Goal: Task Accomplishment & Management: Manage account settings

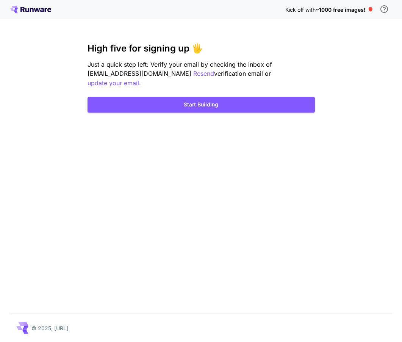
click at [37, 12] on icon at bounding box center [30, 10] width 41 height 8
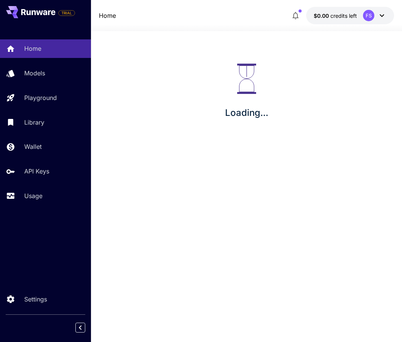
click at [381, 12] on icon at bounding box center [381, 15] width 9 height 9
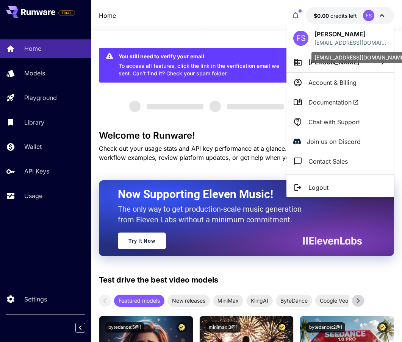
click at [336, 186] on li "Logout" at bounding box center [340, 188] width 108 height 20
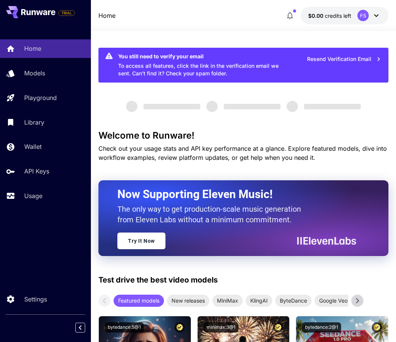
click at [315, 187] on div at bounding box center [198, 171] width 396 height 342
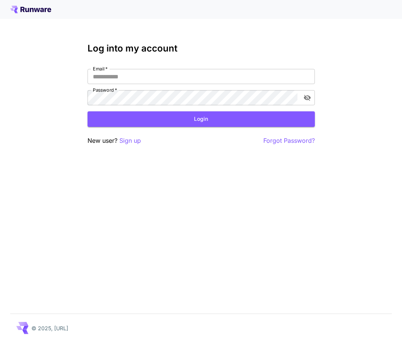
type input "**********"
click at [118, 139] on p "New user? Sign up" at bounding box center [113, 140] width 53 height 9
click at [124, 140] on p "Sign up" at bounding box center [130, 140] width 22 height 9
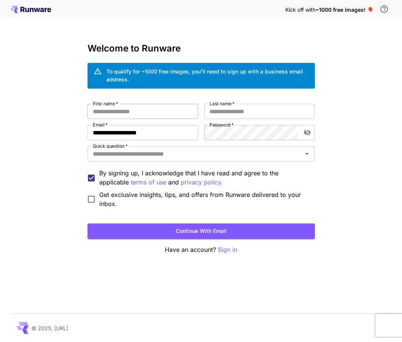
click at [161, 110] on input "First name   *" at bounding box center [142, 111] width 111 height 15
drag, startPoint x: 120, startPoint y: 133, endPoint x: 126, endPoint y: 139, distance: 8.6
click at [120, 133] on input "**********" at bounding box center [142, 132] width 111 height 15
type input "**********"
click at [145, 112] on input "First name   *" at bounding box center [142, 111] width 111 height 15
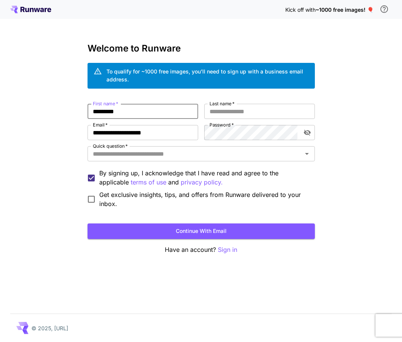
type input "*********"
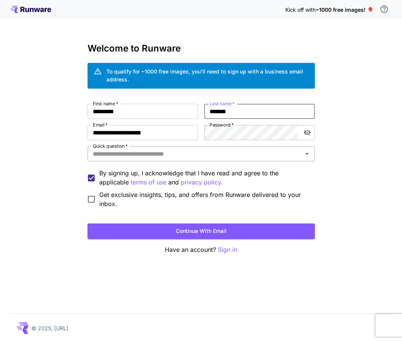
type input "*******"
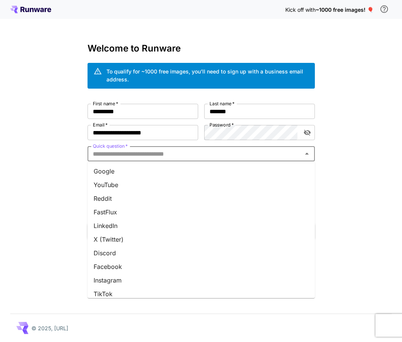
click at [193, 153] on input "Quick question   *" at bounding box center [195, 153] width 210 height 11
click at [137, 169] on li "Google" at bounding box center [200, 171] width 227 height 14
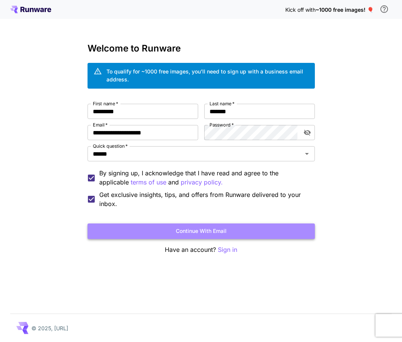
click at [193, 231] on button "Continue with email" at bounding box center [200, 231] width 227 height 16
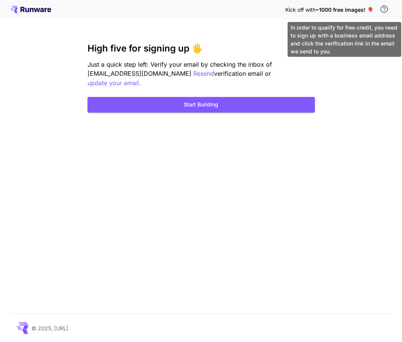
click at [387, 9] on icon "\a In order to qualify for free credit, you need to sign up with a business ema…" at bounding box center [383, 9] width 9 height 9
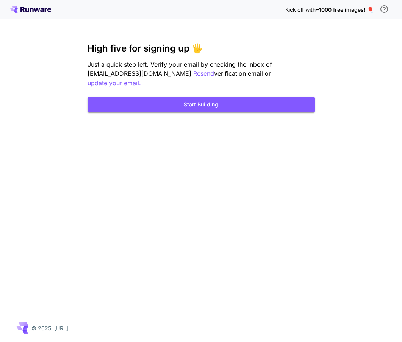
click at [33, 5] on div "Kick off with ~1000 free images! 🎈" at bounding box center [201, 10] width 382 height 16
click at [35, 10] on icon at bounding box center [37, 10] width 6 height 4
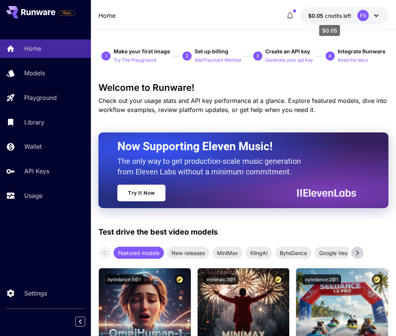
click at [330, 14] on span "credits left" at bounding box center [338, 15] width 27 height 6
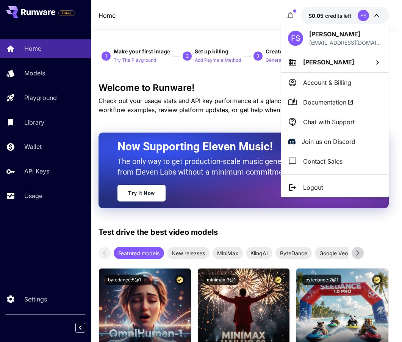
click at [55, 98] on div at bounding box center [201, 171] width 402 height 342
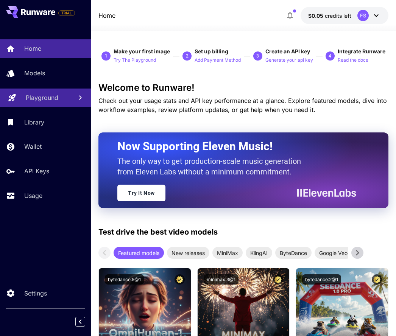
click at [51, 96] on p "Playground" at bounding box center [42, 97] width 33 height 9
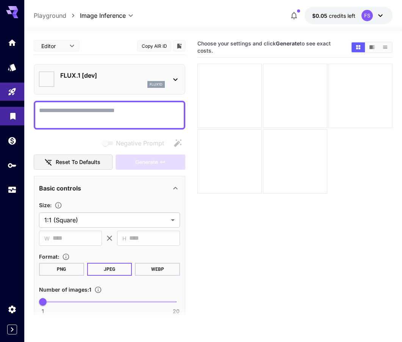
type input "**********"
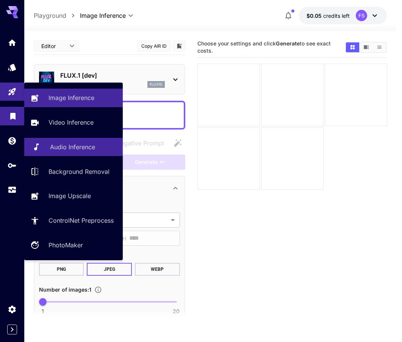
click at [92, 149] on p "Audio Inference" at bounding box center [72, 146] width 45 height 9
type input "**********"
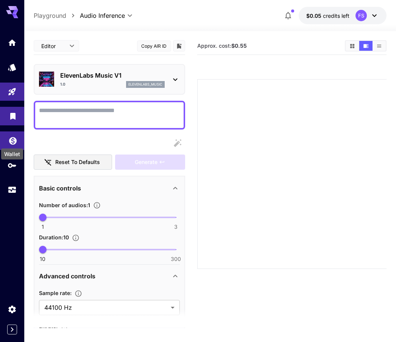
click at [15, 143] on icon "Wallet" at bounding box center [12, 140] width 9 height 9
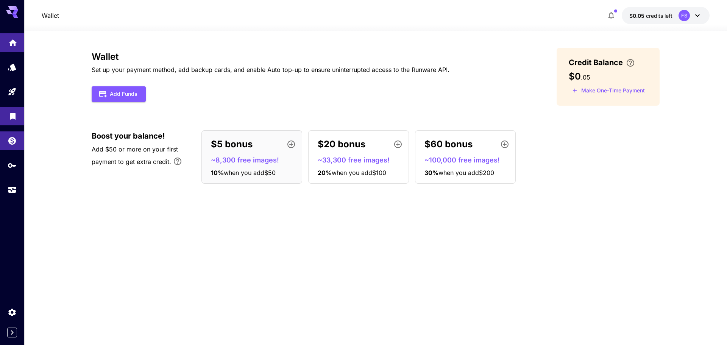
click at [9, 49] on link at bounding box center [12, 42] width 24 height 19
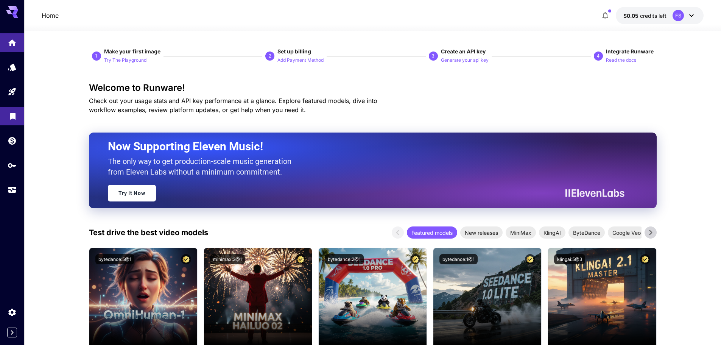
click at [9, 9] on icon at bounding box center [12, 10] width 12 height 8
click at [14, 15] on icon at bounding box center [15, 16] width 6 height 4
click at [11, 276] on div at bounding box center [12, 172] width 24 height 345
click at [13, 136] on icon "Wallet" at bounding box center [13, 140] width 8 height 8
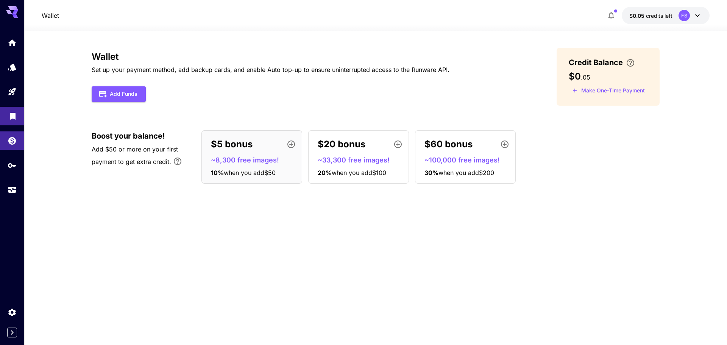
click at [401, 19] on icon at bounding box center [697, 15] width 9 height 9
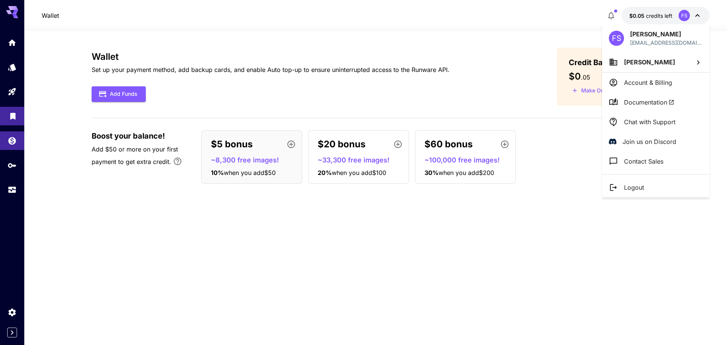
click at [401, 83] on p "Account & Billing" at bounding box center [648, 82] width 48 height 9
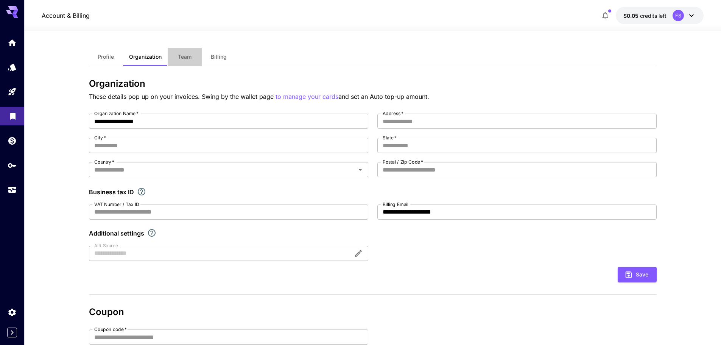
click at [190, 58] on span "Team" at bounding box center [185, 56] width 14 height 7
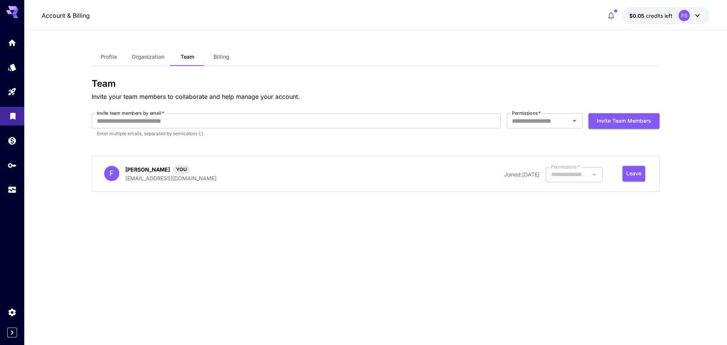
click at [215, 55] on span "Billing" at bounding box center [222, 56] width 16 height 7
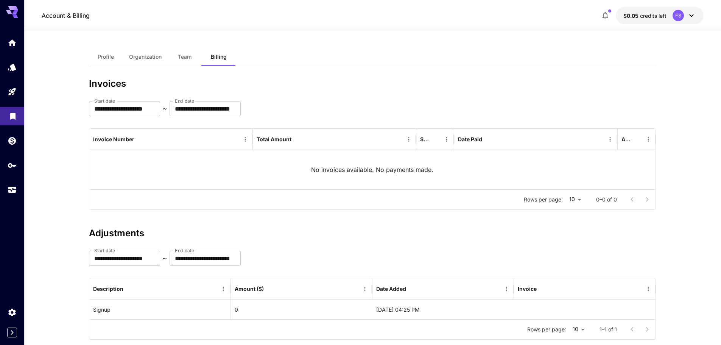
click at [175, 61] on button "Team" at bounding box center [185, 57] width 34 height 18
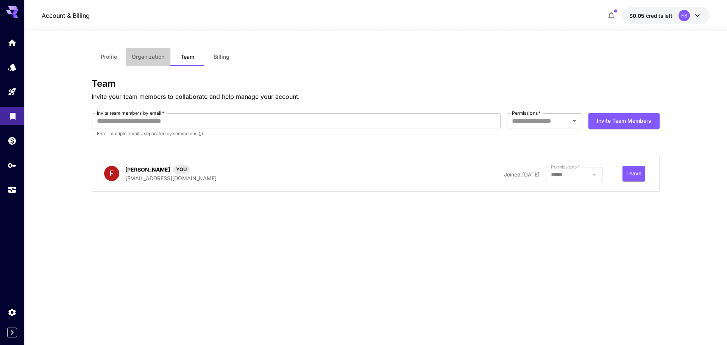
click at [145, 61] on button "Organization" at bounding box center [148, 57] width 45 height 18
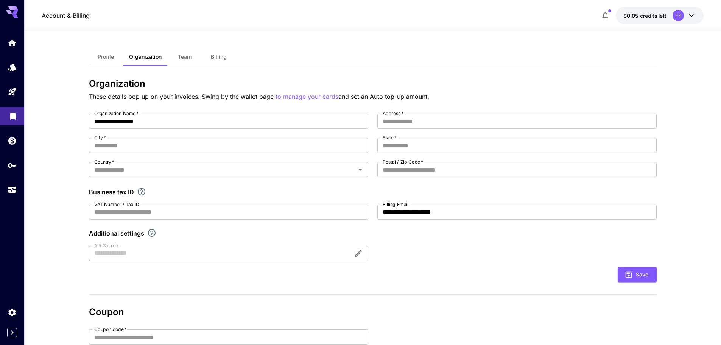
click at [107, 56] on span "Profile" at bounding box center [106, 56] width 16 height 7
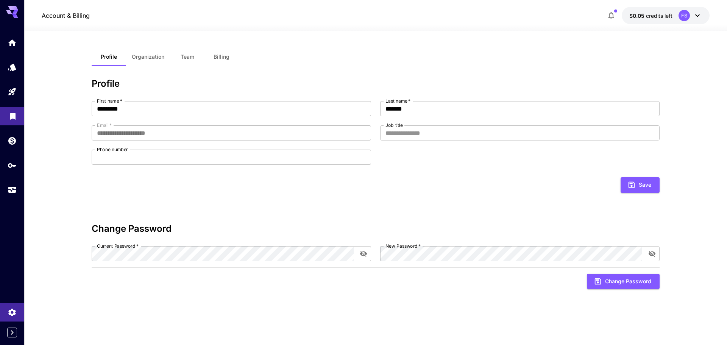
click at [401, 17] on icon at bounding box center [697, 15] width 9 height 9
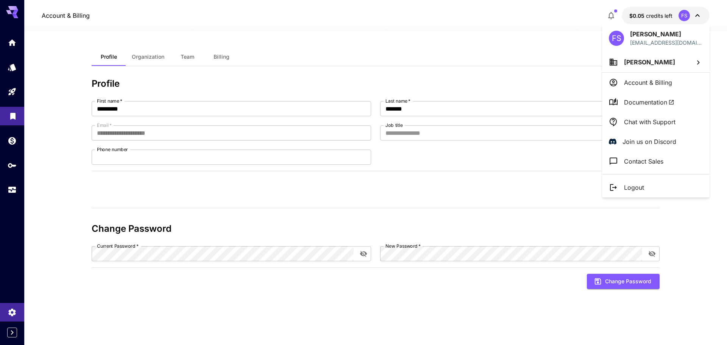
click at [401, 101] on span "Documentation" at bounding box center [649, 102] width 50 height 9
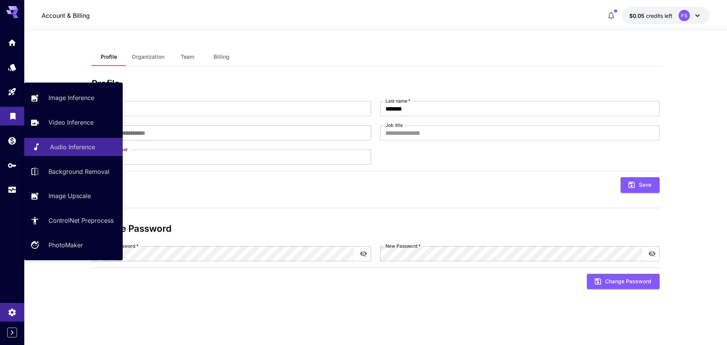
click at [73, 149] on p "Audio Inference" at bounding box center [72, 146] width 45 height 9
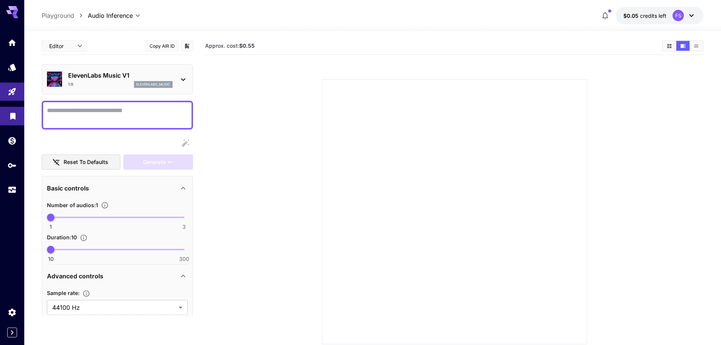
click at [182, 84] on div "ElevenLabs Music V1 1.0 elevenlabs_music" at bounding box center [117, 79] width 141 height 23
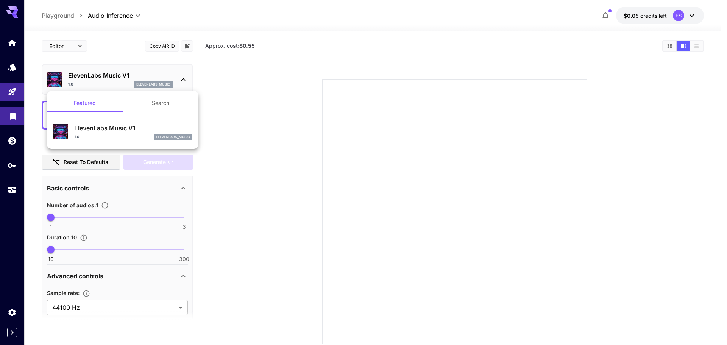
click at [170, 106] on button "Search" at bounding box center [161, 103] width 76 height 18
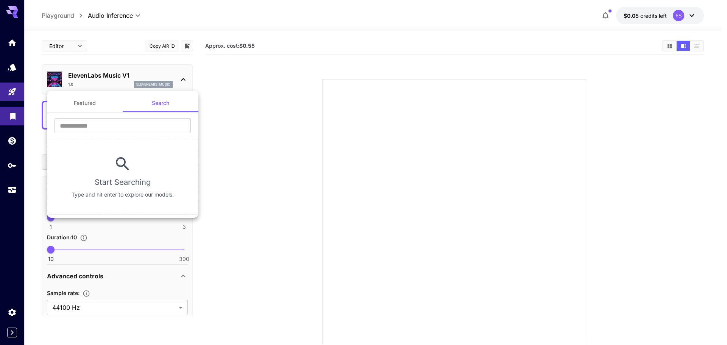
click at [97, 104] on button "Featured" at bounding box center [85, 103] width 76 height 18
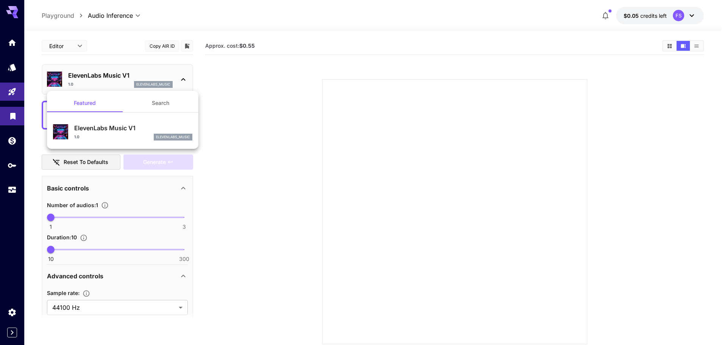
click at [9, 91] on div at bounding box center [363, 172] width 727 height 345
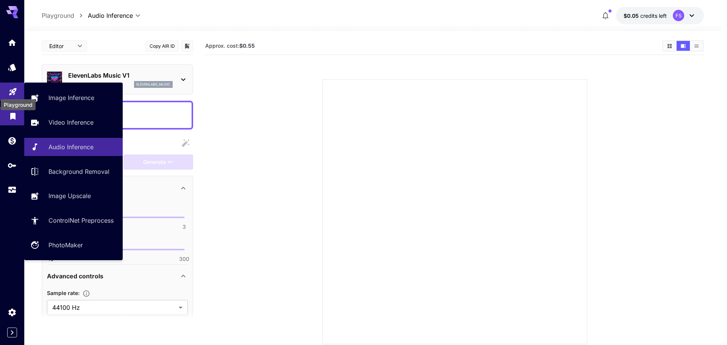
click at [10, 92] on icon "Playground" at bounding box center [12, 89] width 7 height 7
type input "**********"
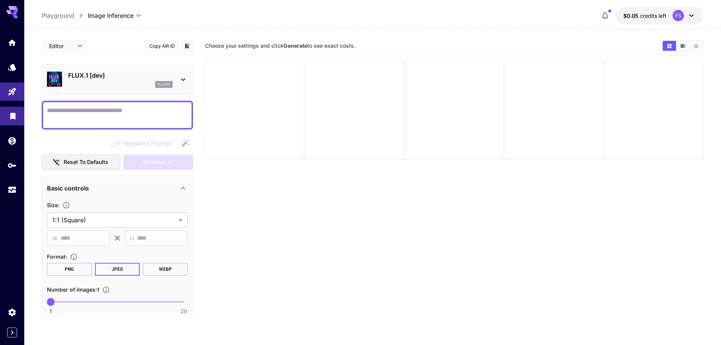
click at [301, 227] on section "Choose your settings and click Generate to see exact costs." at bounding box center [454, 209] width 499 height 345
click at [179, 78] on icon at bounding box center [183, 79] width 9 height 9
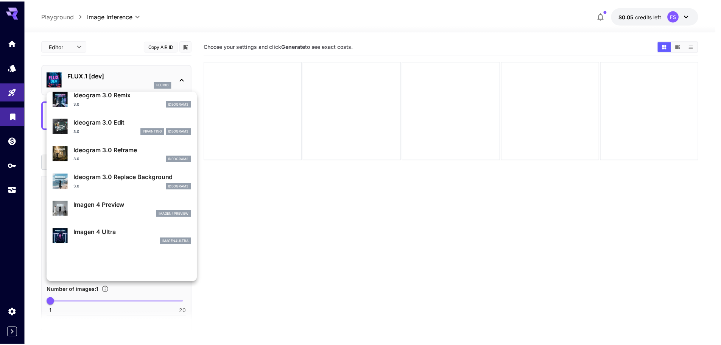
scroll to position [228, 0]
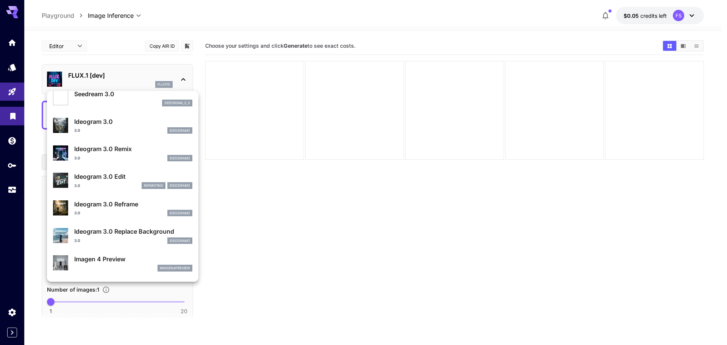
click at [137, 79] on div at bounding box center [363, 172] width 727 height 345
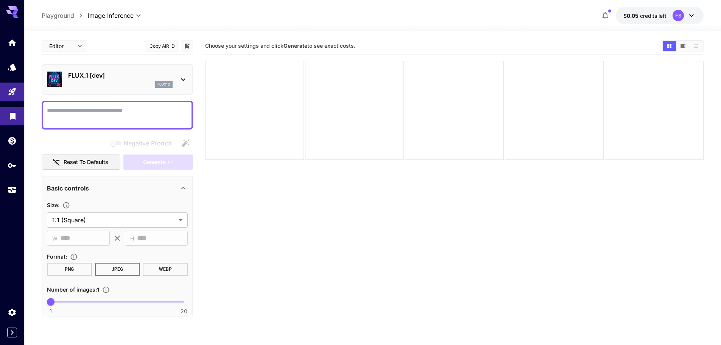
click at [142, 116] on textarea "Negative Prompt" at bounding box center [117, 115] width 141 height 18
click at [118, 222] on body "**********" at bounding box center [360, 202] width 721 height 405
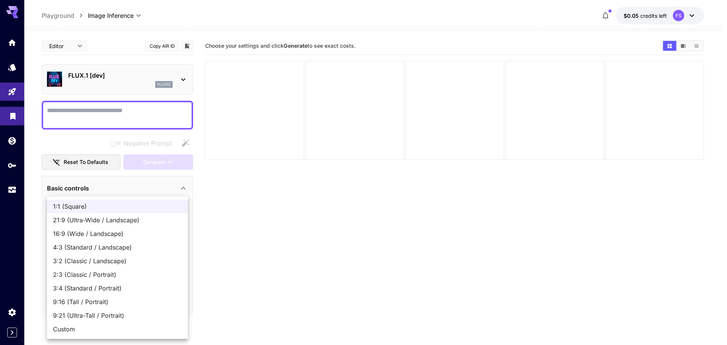
click at [133, 300] on span "9:16 (Tall / Portrait)" at bounding box center [117, 301] width 129 height 9
type input "**********"
type input "***"
type input "****"
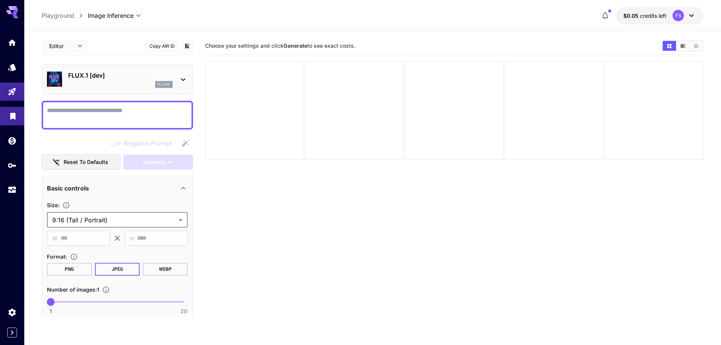
click at [64, 269] on button "PNG" at bounding box center [69, 269] width 45 height 13
click at [100, 269] on button "JPEG" at bounding box center [117, 269] width 45 height 13
click at [75, 270] on button "PNG" at bounding box center [69, 269] width 45 height 13
click at [94, 115] on textarea "Negative Prompt" at bounding box center [117, 115] width 141 height 18
click at [100, 110] on textarea "Negative Prompt" at bounding box center [117, 115] width 141 height 18
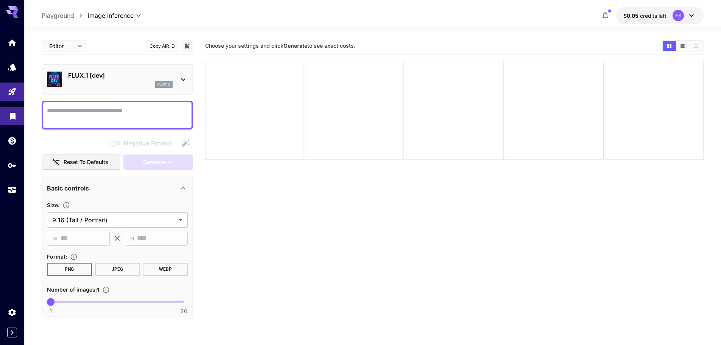
paste textarea "**********"
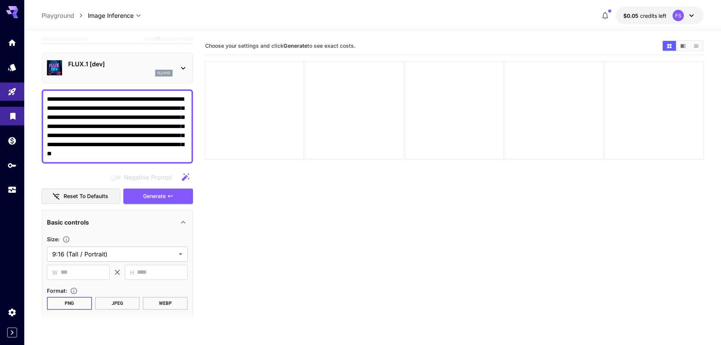
scroll to position [0, 0]
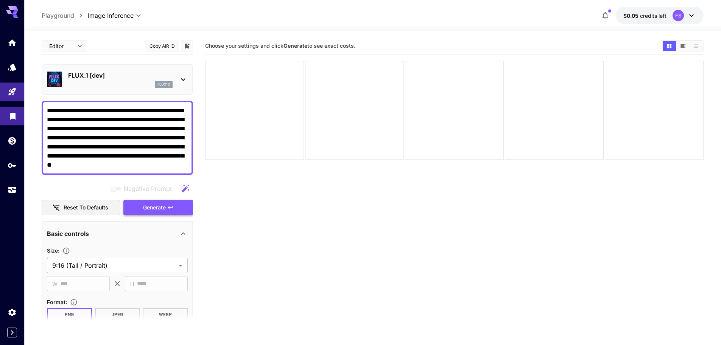
type textarea "**********"
click at [166, 211] on span "Generate" at bounding box center [154, 207] width 23 height 9
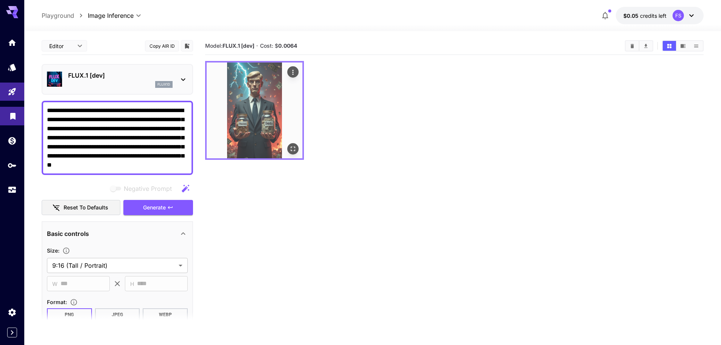
click at [243, 115] on img at bounding box center [255, 110] width 96 height 96
click at [296, 150] on icon "Open in fullscreen" at bounding box center [293, 149] width 8 height 8
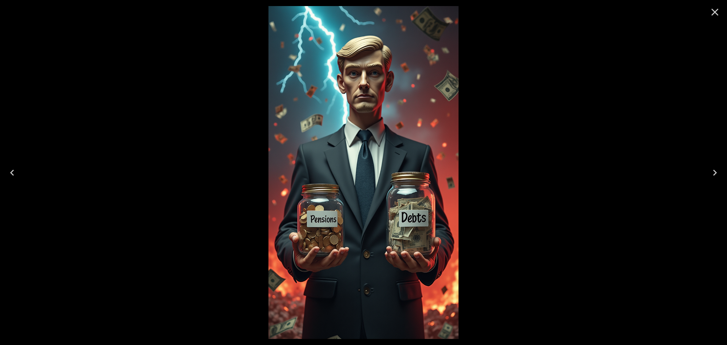
click at [401, 70] on div at bounding box center [363, 172] width 727 height 345
click at [401, 9] on icon "Close" at bounding box center [715, 12] width 12 height 12
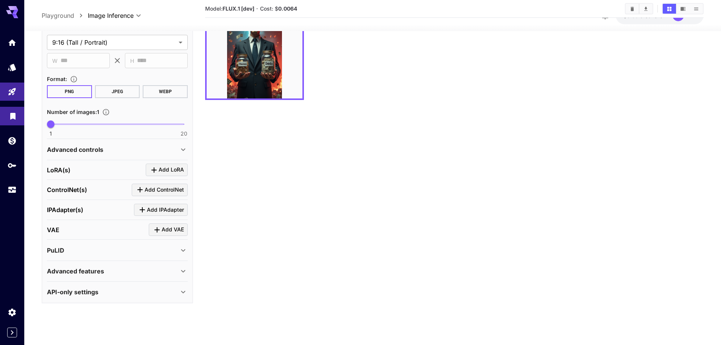
scroll to position [215, 0]
click at [148, 270] on div "Advanced features" at bounding box center [113, 271] width 132 height 9
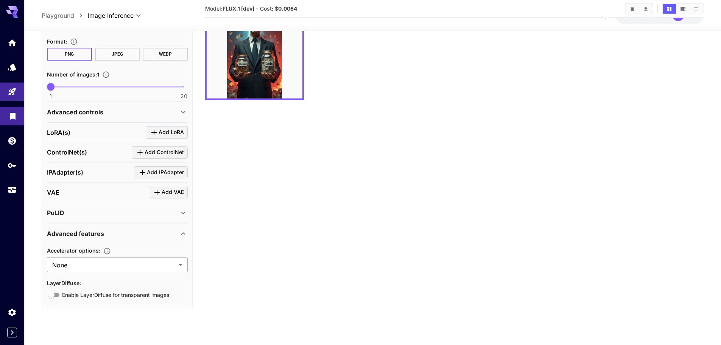
click at [145, 262] on body "**********" at bounding box center [360, 142] width 721 height 405
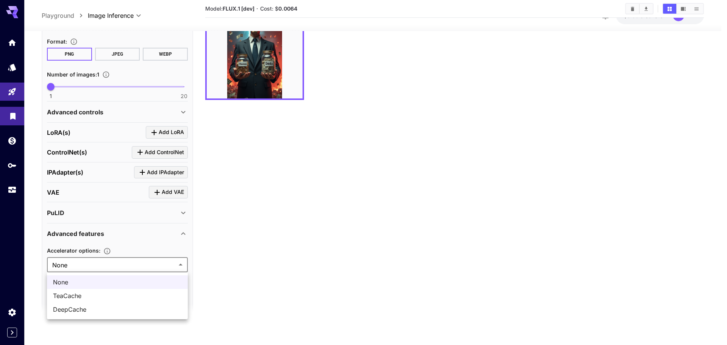
click at [145, 262] on div at bounding box center [363, 172] width 727 height 345
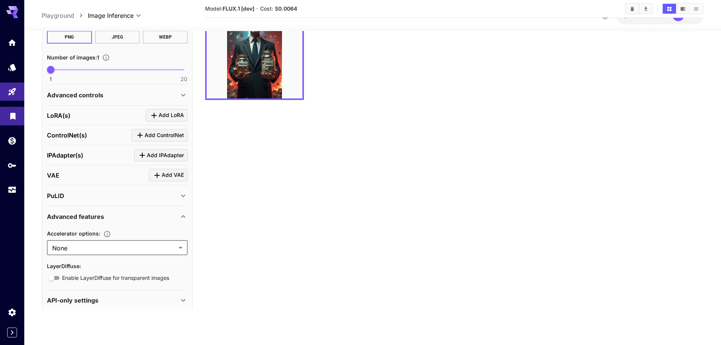
scroll to position [278, 0]
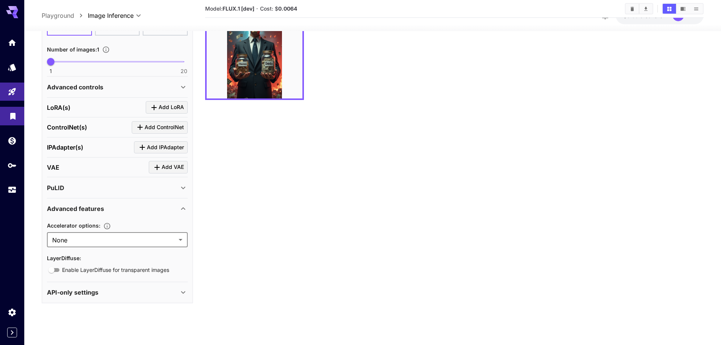
click at [149, 286] on div "API-only settings" at bounding box center [117, 292] width 141 height 18
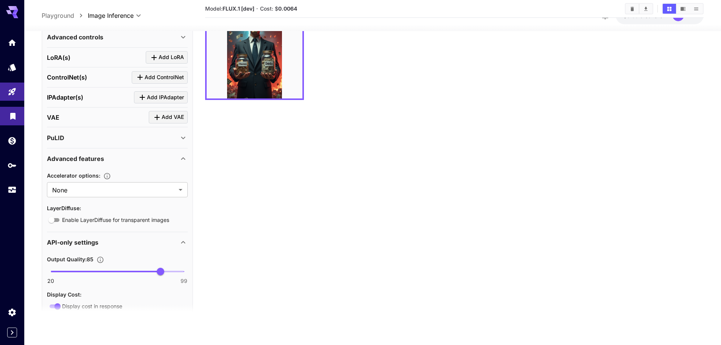
scroll to position [290, 0]
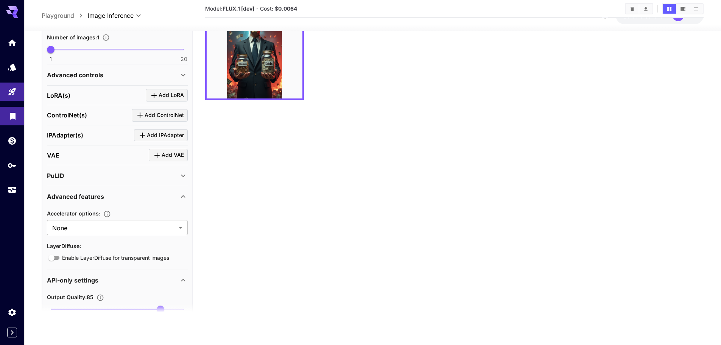
click at [134, 192] on div "Advanced features" at bounding box center [113, 196] width 132 height 9
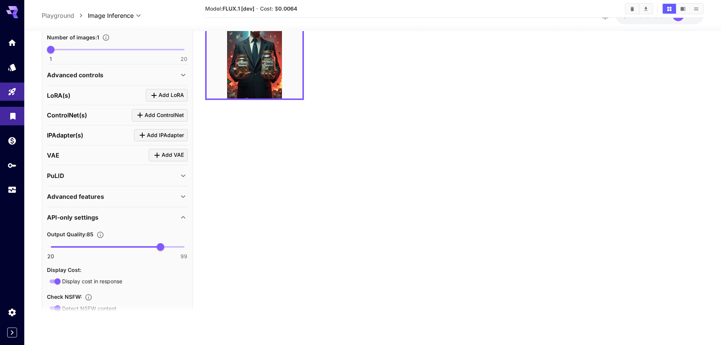
click at [123, 175] on div "PuLID" at bounding box center [113, 175] width 132 height 9
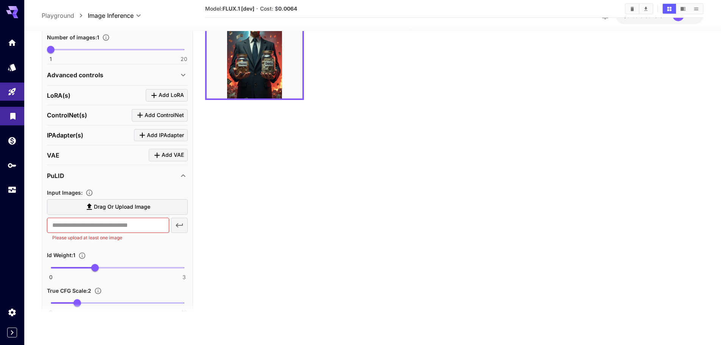
click at [123, 175] on div "PuLID" at bounding box center [113, 175] width 132 height 9
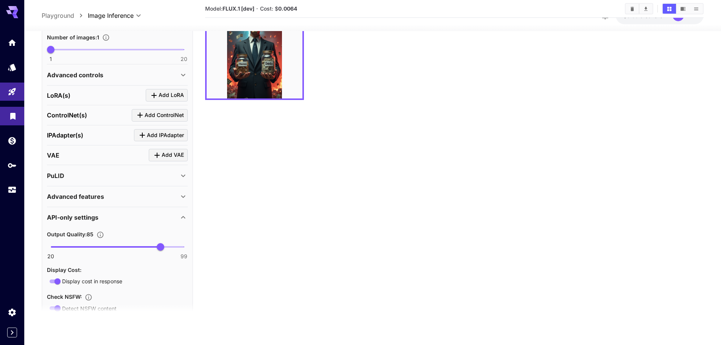
click at [117, 161] on div "VAE Add VAE" at bounding box center [117, 155] width 141 height 12
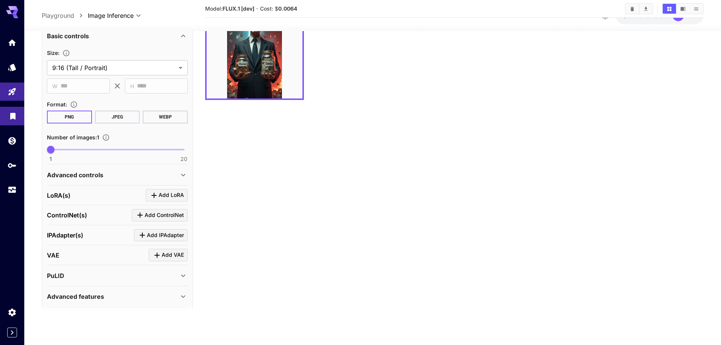
scroll to position [176, 0]
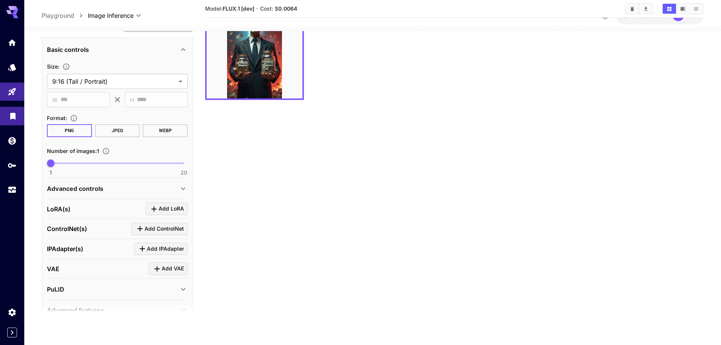
click at [120, 182] on div "Advanced controls" at bounding box center [117, 188] width 141 height 18
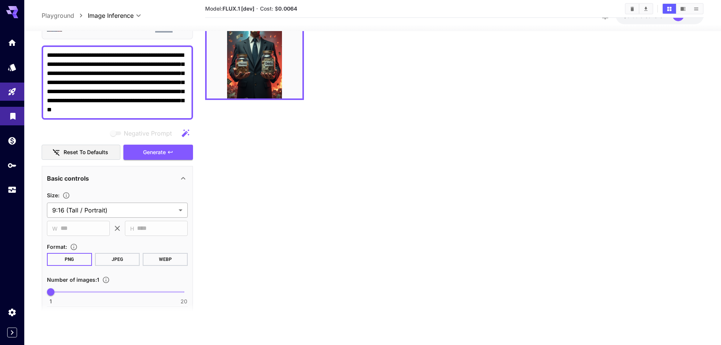
scroll to position [0, 0]
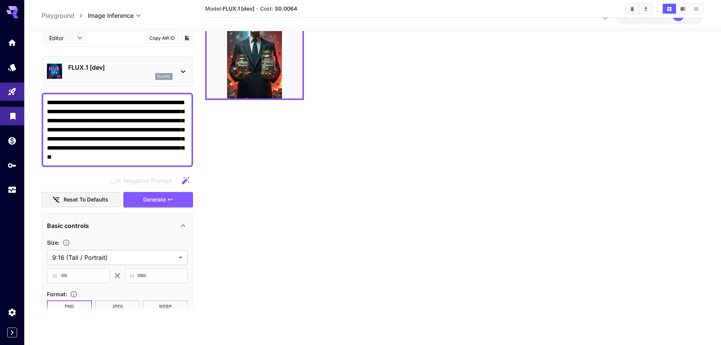
click at [133, 221] on div "Basic controls" at bounding box center [113, 225] width 132 height 9
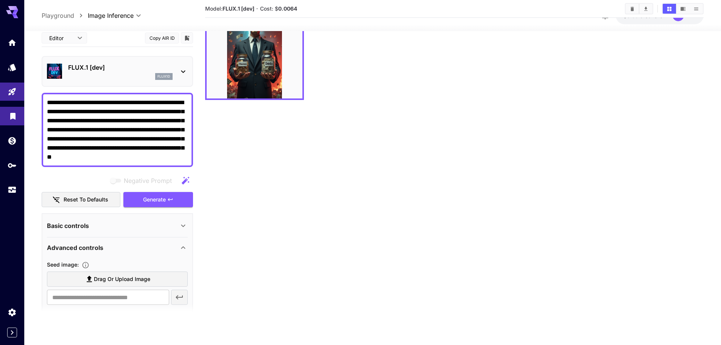
click at [133, 221] on div "Basic controls" at bounding box center [113, 225] width 132 height 9
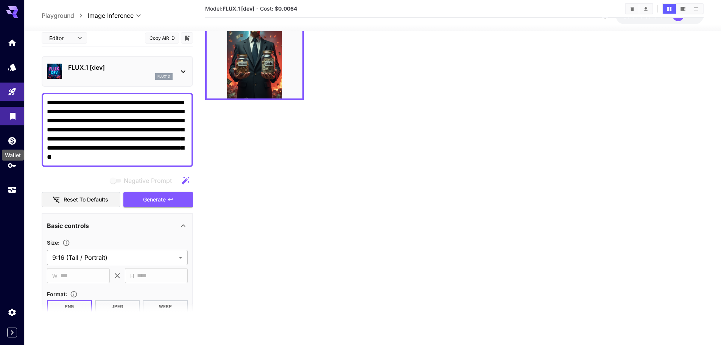
drag, startPoint x: 13, startPoint y: 144, endPoint x: 41, endPoint y: 122, distance: 35.2
click at [12, 145] on div "Wallet" at bounding box center [12, 152] width 23 height 17
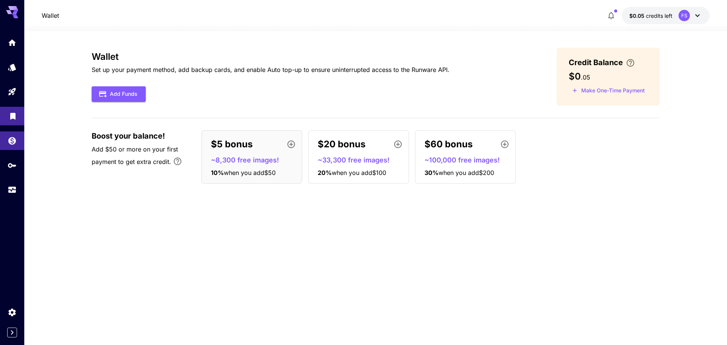
click at [401, 8] on button "$0.05 credits left FS" at bounding box center [666, 15] width 88 height 17
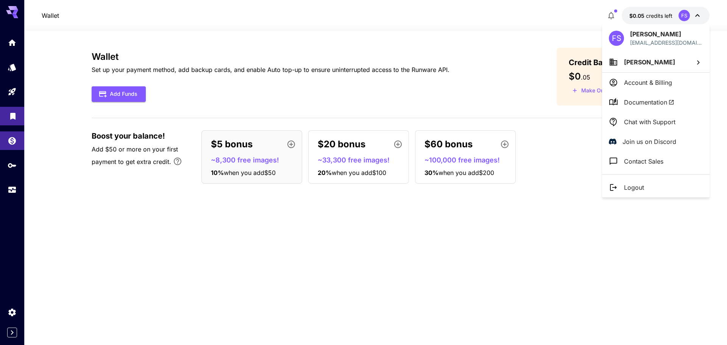
click at [401, 82] on p "Account & Billing" at bounding box center [648, 82] width 48 height 9
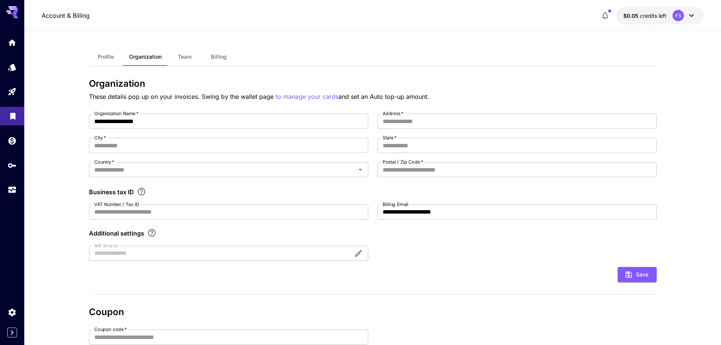
click at [209, 53] on button "Billing" at bounding box center [219, 57] width 34 height 18
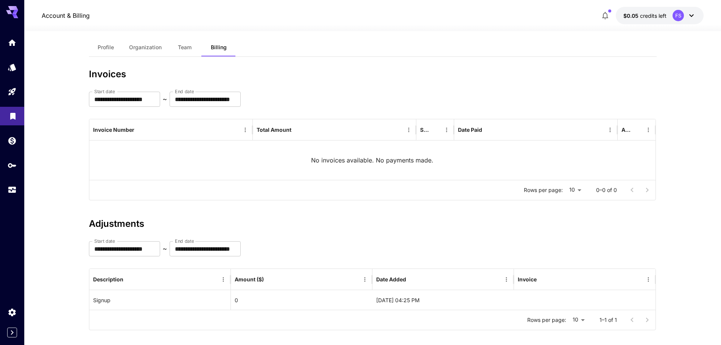
scroll to position [17, 0]
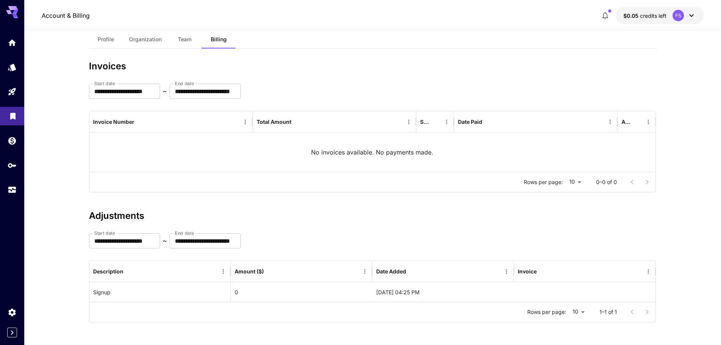
click at [180, 39] on span "Team" at bounding box center [185, 39] width 14 height 7
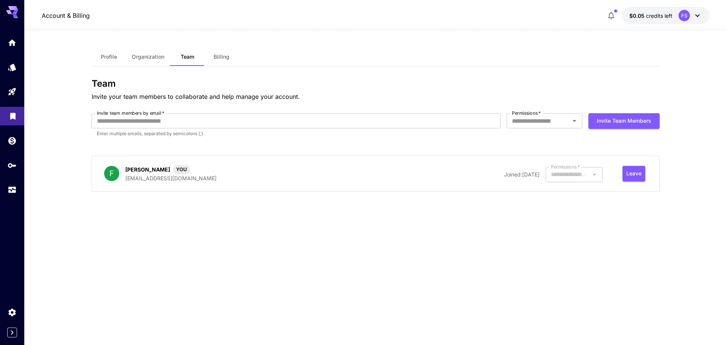
click at [157, 36] on div "Profile Organization Team Billing Team Invite your team members to collaborate …" at bounding box center [376, 188] width 568 height 314
click at [151, 55] on span "Organization" at bounding box center [148, 56] width 33 height 7
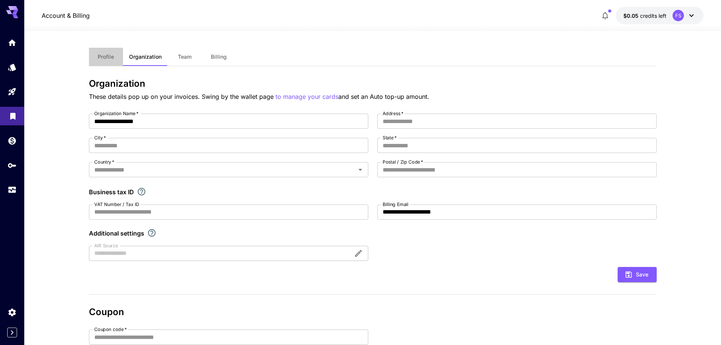
click at [109, 58] on span "Profile" at bounding box center [106, 56] width 16 height 7
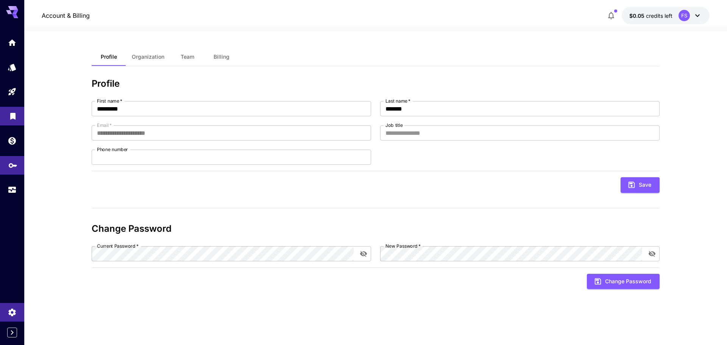
drag, startPoint x: 0, startPoint y: 162, endPoint x: 4, endPoint y: 164, distance: 4.9
click at [0, 162] on link at bounding box center [12, 165] width 24 height 19
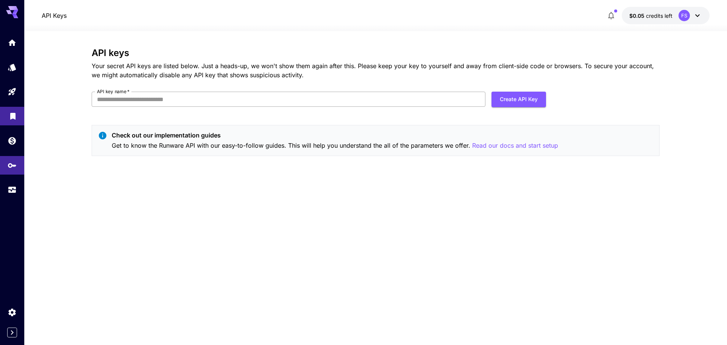
click at [337, 96] on input "API key name   *" at bounding box center [289, 99] width 394 height 15
type input "********"
click at [401, 94] on button "Create API Key" at bounding box center [518, 100] width 55 height 16
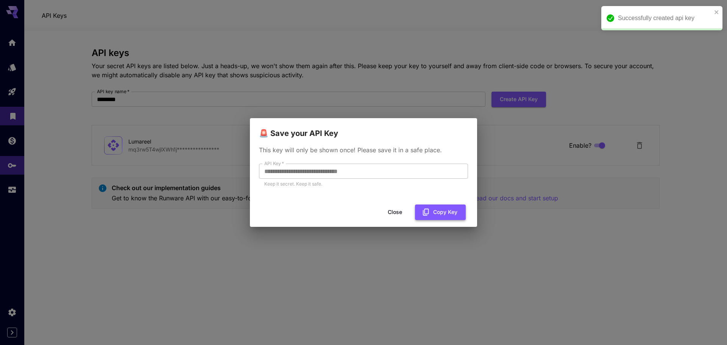
click at [401, 212] on icon "button" at bounding box center [426, 212] width 6 height 7
click at [401, 213] on icon "button" at bounding box center [426, 212] width 8 height 8
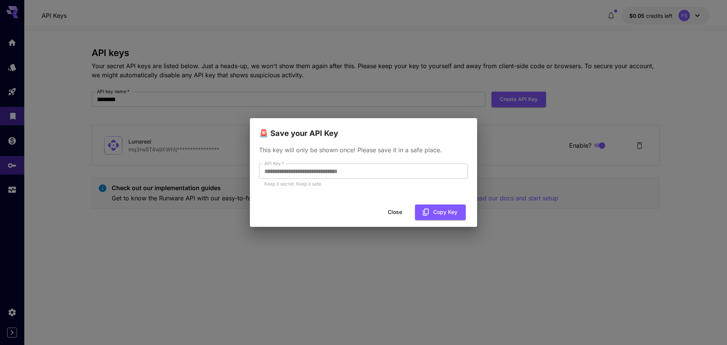
click at [401, 154] on div "**********" at bounding box center [363, 172] width 727 height 345
click at [395, 212] on button "Close" at bounding box center [395, 212] width 34 height 16
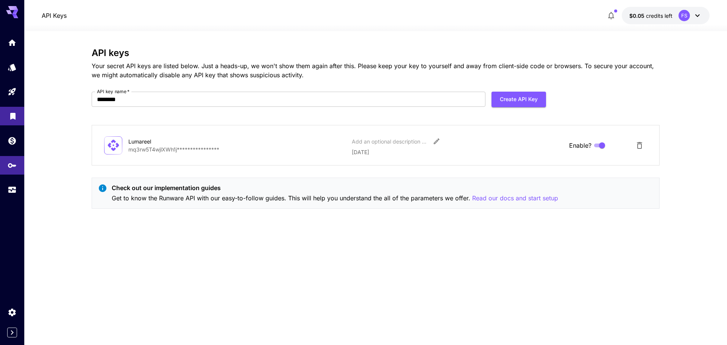
click at [174, 150] on p "**********" at bounding box center [236, 149] width 217 height 8
click at [196, 149] on p "**********" at bounding box center [236, 149] width 217 height 8
click at [60, 94] on section "**********" at bounding box center [375, 188] width 703 height 314
click at [16, 191] on icon "Usage" at bounding box center [13, 189] width 8 height 4
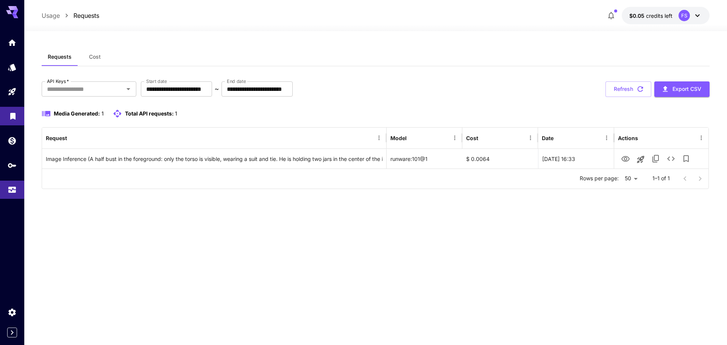
click at [17, 129] on div at bounding box center [12, 115] width 24 height 165
click at [14, 143] on icon "Wallet" at bounding box center [12, 138] width 9 height 9
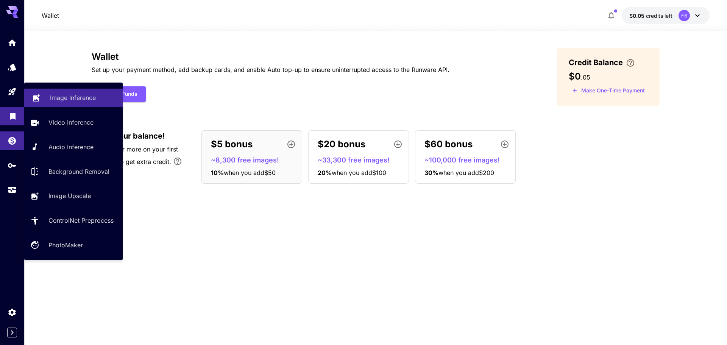
click at [12, 91] on icon "Playground" at bounding box center [11, 89] width 7 height 7
click at [78, 94] on p "Image Inference" at bounding box center [73, 97] width 46 height 9
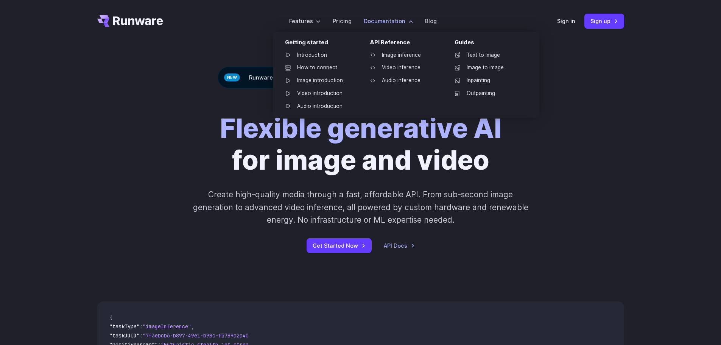
click at [409, 20] on label "Documentation" at bounding box center [388, 21] width 49 height 9
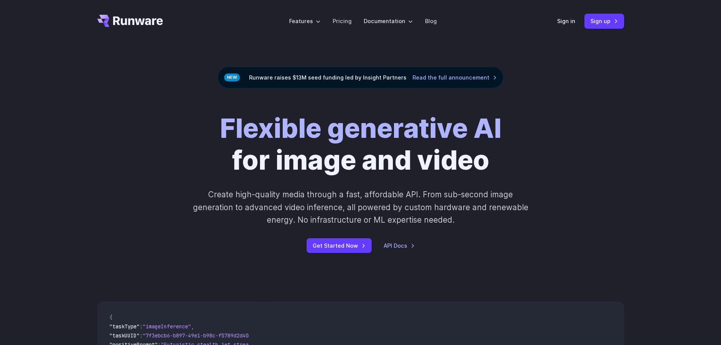
click at [678, 146] on div "Flexible generative AI for image and video Create high-quality media through a …" at bounding box center [360, 182] width 721 height 189
click at [351, 21] on link "Pricing" at bounding box center [342, 21] width 19 height 9
click at [335, 19] on link "Pricing" at bounding box center [342, 21] width 19 height 9
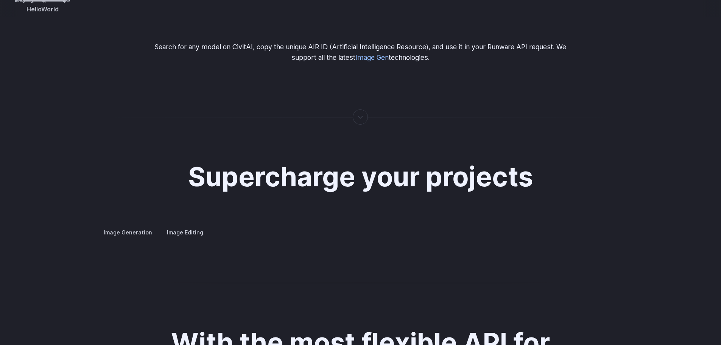
scroll to position [1439, 0]
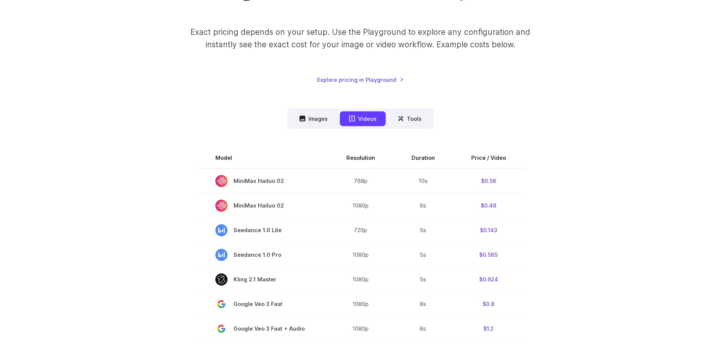
scroll to position [114, 0]
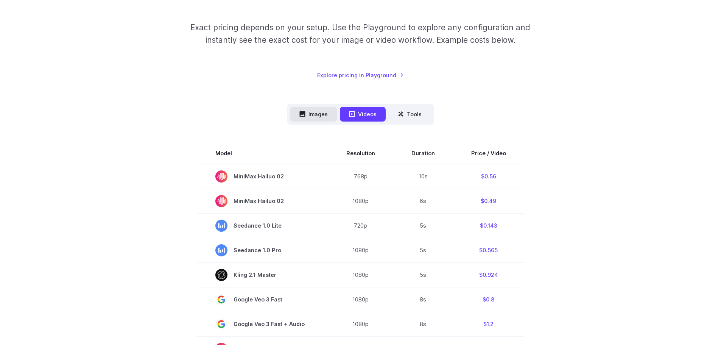
click at [319, 115] on button "Images" at bounding box center [313, 114] width 47 height 15
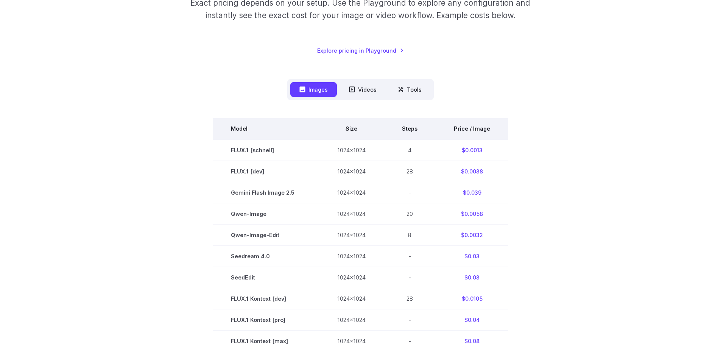
scroll to position [151, 0]
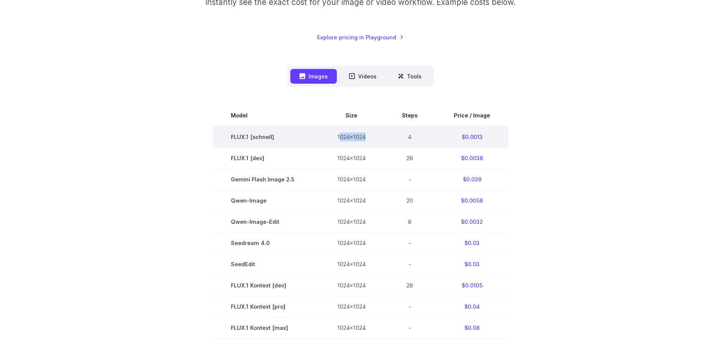
drag, startPoint x: 340, startPoint y: 137, endPoint x: 371, endPoint y: 137, distance: 31.0
click at [369, 137] on td "1024x1024" at bounding box center [351, 137] width 65 height 22
drag, startPoint x: 399, startPoint y: 135, endPoint x: 415, endPoint y: 135, distance: 15.9
click at [415, 135] on td "4" at bounding box center [410, 137] width 52 height 22
click at [342, 133] on td "1024x1024" at bounding box center [351, 137] width 65 height 22
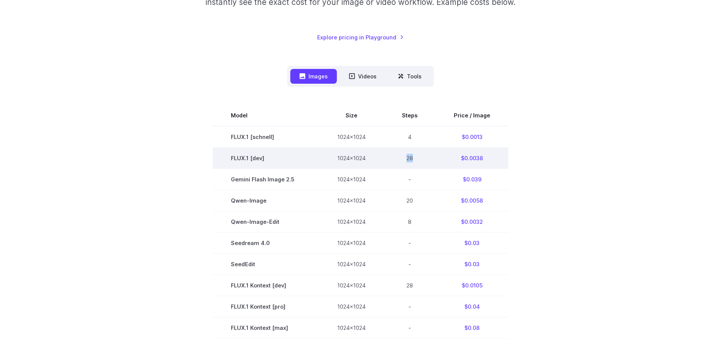
drag, startPoint x: 416, startPoint y: 159, endPoint x: 407, endPoint y: 159, distance: 9.9
click at [407, 159] on td "28" at bounding box center [410, 157] width 52 height 21
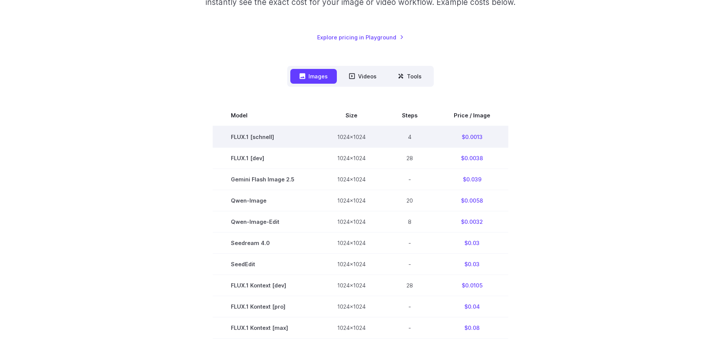
drag, startPoint x: 405, startPoint y: 134, endPoint x: 418, endPoint y: 136, distance: 12.5
click at [415, 135] on td "4" at bounding box center [410, 137] width 52 height 22
drag, startPoint x: 440, startPoint y: 134, endPoint x: 502, endPoint y: 133, distance: 62.5
click at [502, 133] on td "$0.0013" at bounding box center [472, 137] width 73 height 22
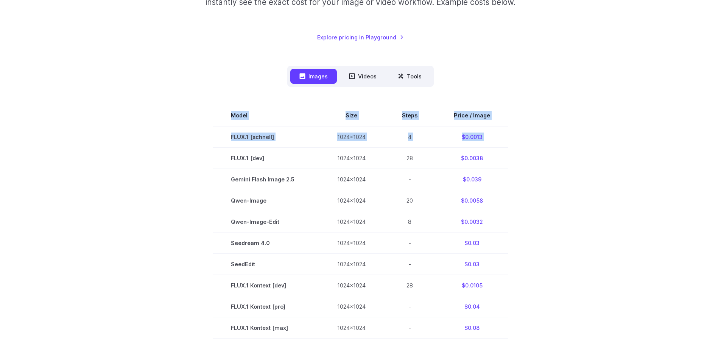
drag, startPoint x: 193, startPoint y: 154, endPoint x: 173, endPoint y: 154, distance: 20.1
click at [172, 154] on section "Model Size Steps Price / Image FLUX.1 [schnell] 1024x1024 4 $0.0013 FLUX.1 [dev…" at bounding box center [360, 328] width 527 height 446
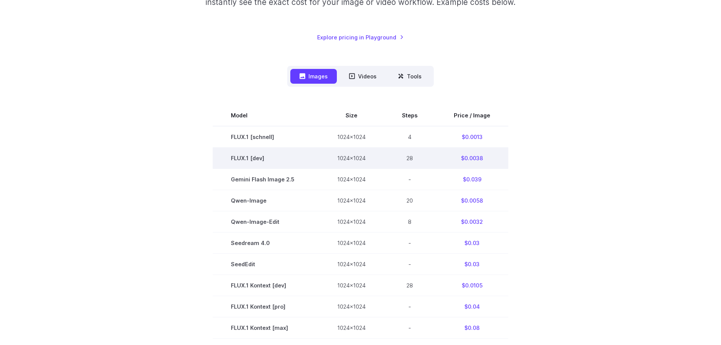
click at [281, 157] on td "FLUX.1 [dev]" at bounding box center [266, 157] width 106 height 21
drag, startPoint x: 245, startPoint y: 158, endPoint x: 231, endPoint y: 158, distance: 14.4
click at [231, 158] on td "FLUX.1 [dev]" at bounding box center [266, 157] width 106 height 21
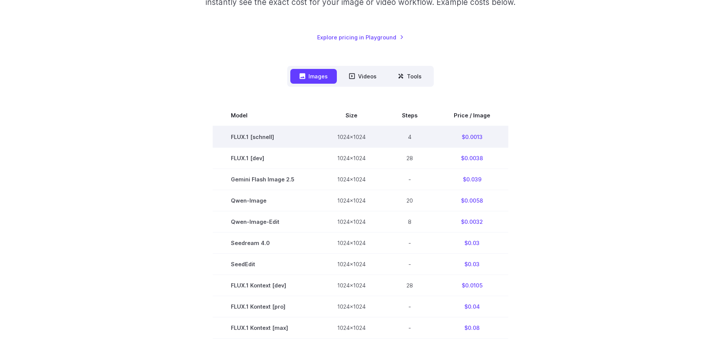
click at [275, 137] on td "FLUX.1 [schnell]" at bounding box center [266, 137] width 106 height 22
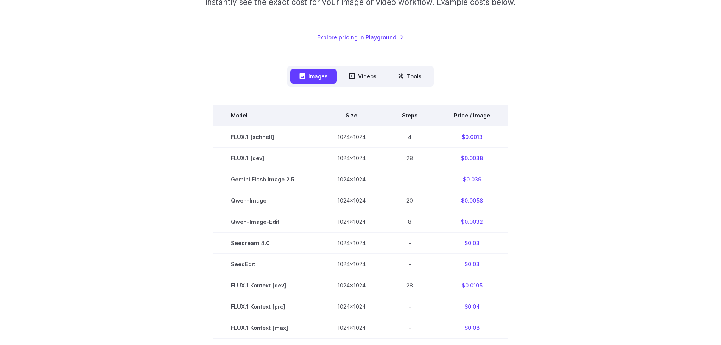
click at [474, 114] on th "Price / Image" at bounding box center [472, 115] width 73 height 21
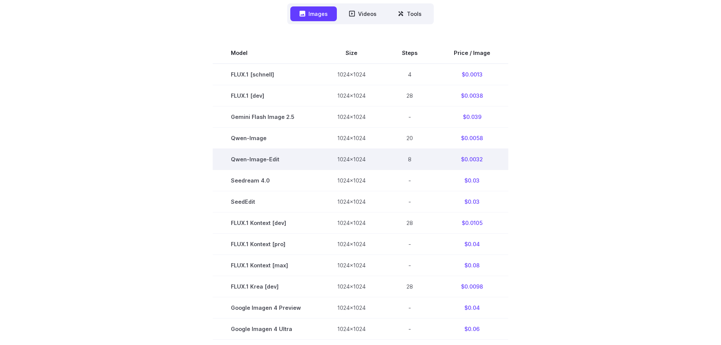
scroll to position [227, 0]
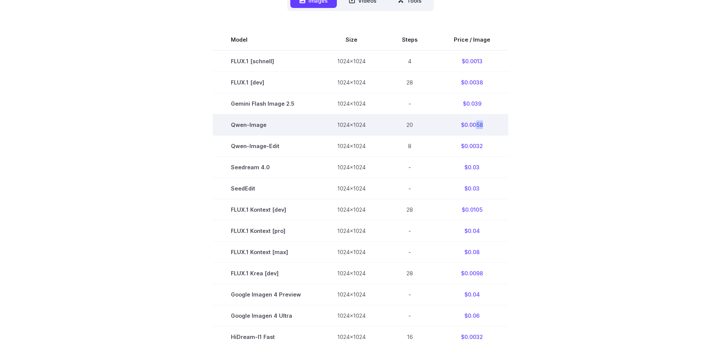
drag, startPoint x: 476, startPoint y: 123, endPoint x: 484, endPoint y: 124, distance: 8.3
click at [484, 124] on td "$0.0058" at bounding box center [472, 124] width 73 height 21
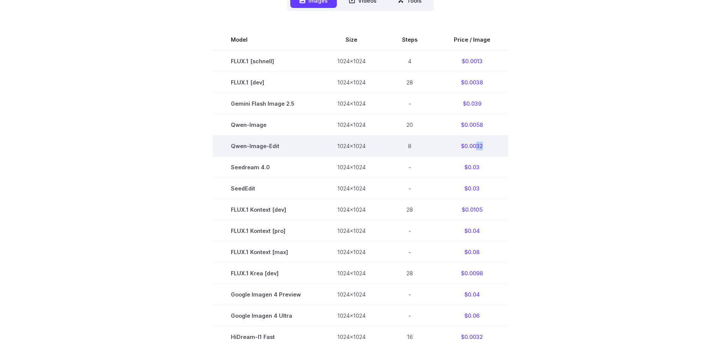
drag, startPoint x: 476, startPoint y: 145, endPoint x: 484, endPoint y: 144, distance: 8.0
click at [484, 144] on td "$0.0032" at bounding box center [472, 145] width 73 height 21
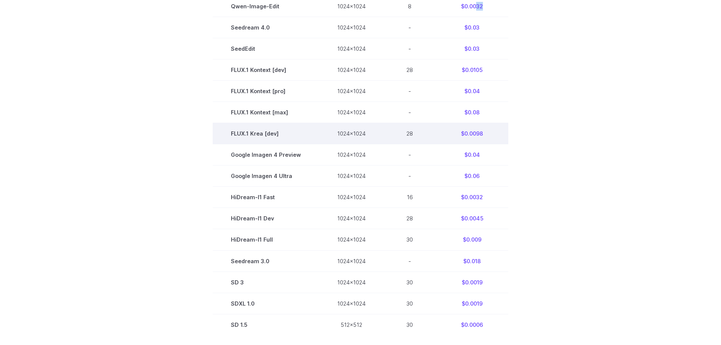
scroll to position [379, 0]
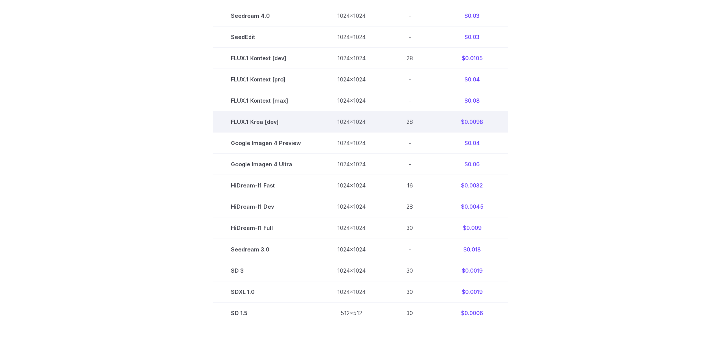
click at [474, 122] on td "$0.0098" at bounding box center [472, 121] width 73 height 21
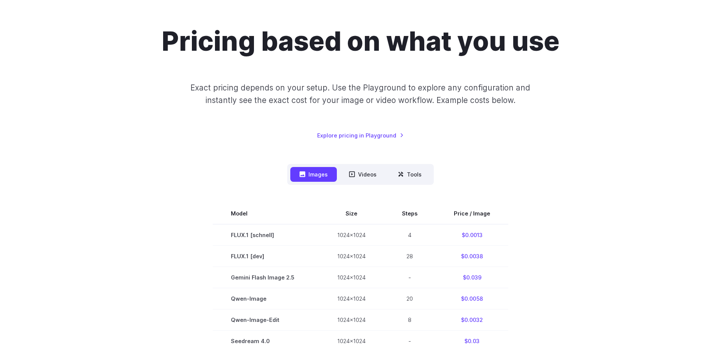
scroll to position [0, 0]
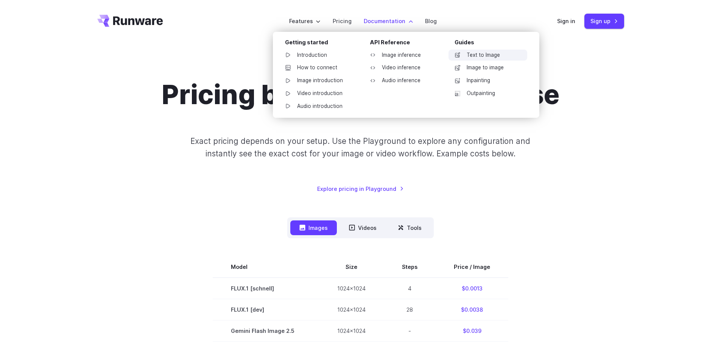
click at [471, 58] on link "Text to Image" at bounding box center [488, 55] width 79 height 11
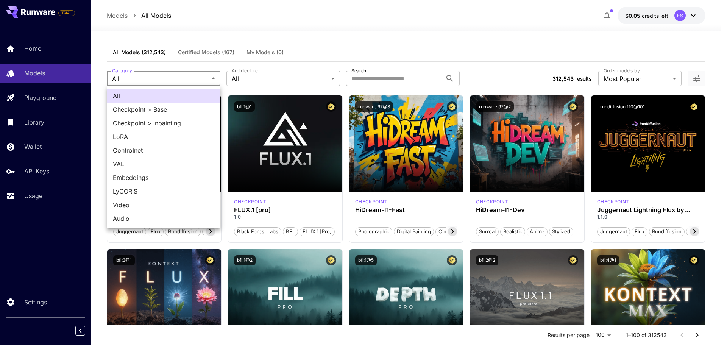
click at [329, 51] on div at bounding box center [363, 172] width 727 height 345
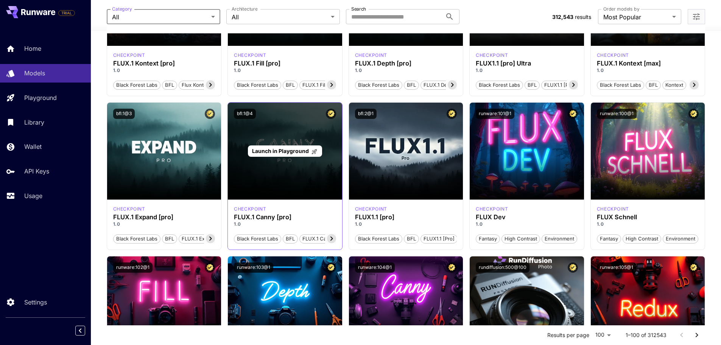
scroll to position [303, 0]
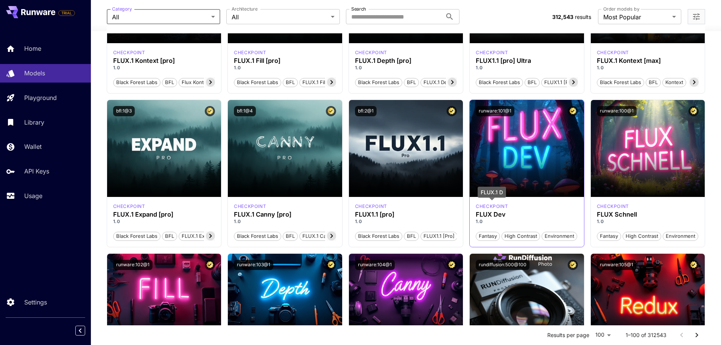
click at [494, 206] on p "checkpoint" at bounding box center [492, 206] width 32 height 7
click at [494, 213] on h3 "FLUX Dev" at bounding box center [527, 214] width 102 height 7
drag, startPoint x: 515, startPoint y: 111, endPoint x: 491, endPoint y: 110, distance: 23.9
click at [491, 110] on div "runware:101@1" at bounding box center [527, 111] width 102 height 10
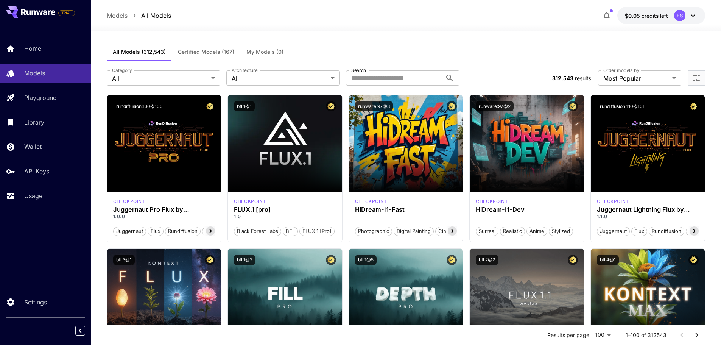
scroll to position [0, 0]
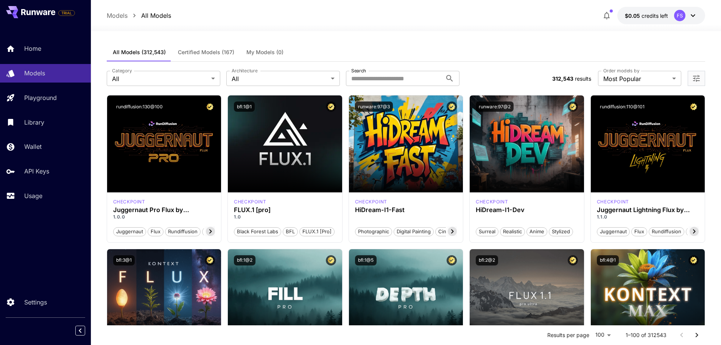
click at [46, 17] on button at bounding box center [30, 12] width 49 height 12
click at [39, 9] on button at bounding box center [30, 12] width 49 height 12
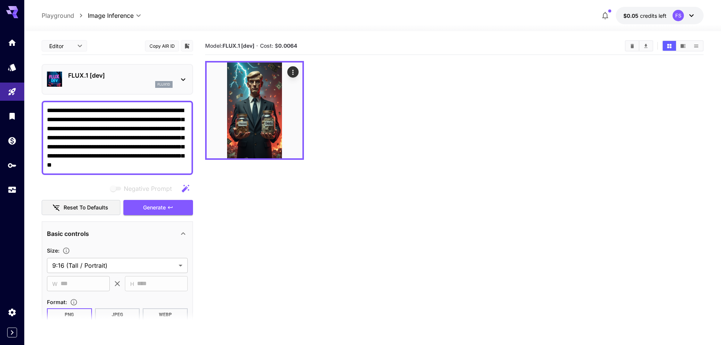
scroll to position [151, 0]
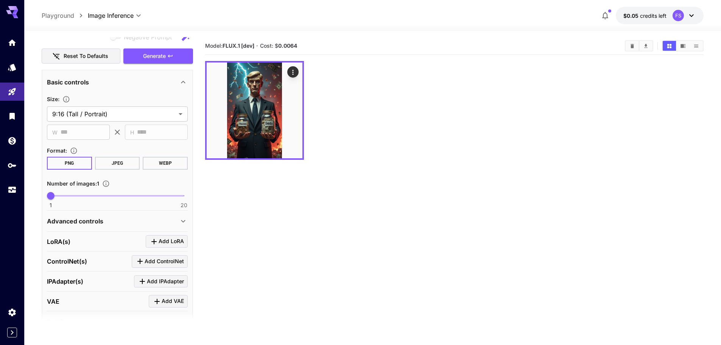
click at [56, 133] on div "​ W *** ​" at bounding box center [78, 132] width 63 height 15
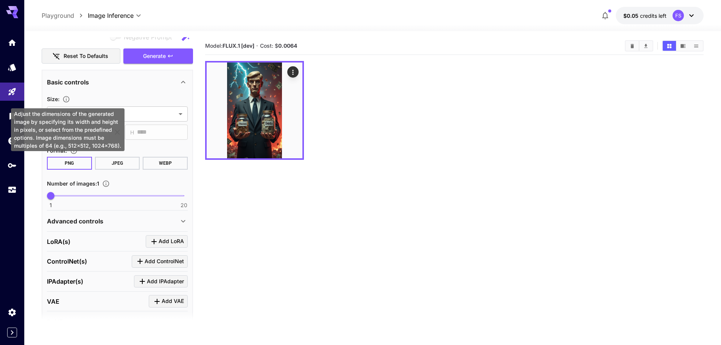
click at [67, 101] on icon "Adjust the dimensions of the generated image by specifying its width and height…" at bounding box center [66, 99] width 8 height 8
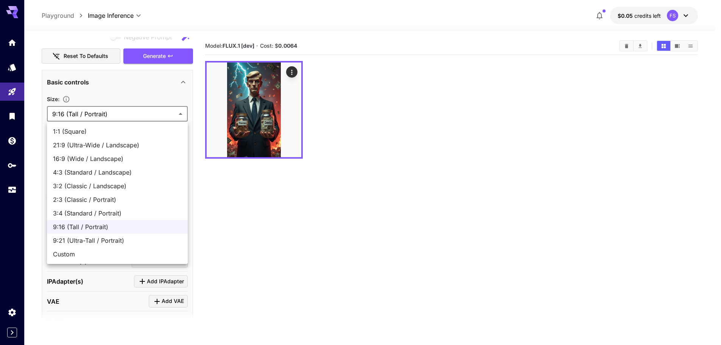
click at [128, 114] on body "**********" at bounding box center [360, 202] width 721 height 405
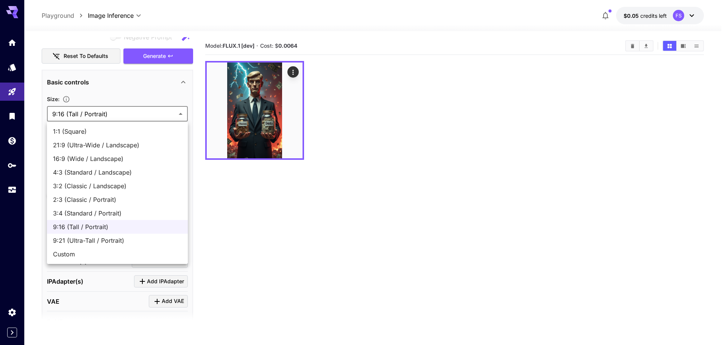
click at [124, 254] on span "Custom" at bounding box center [117, 253] width 129 height 9
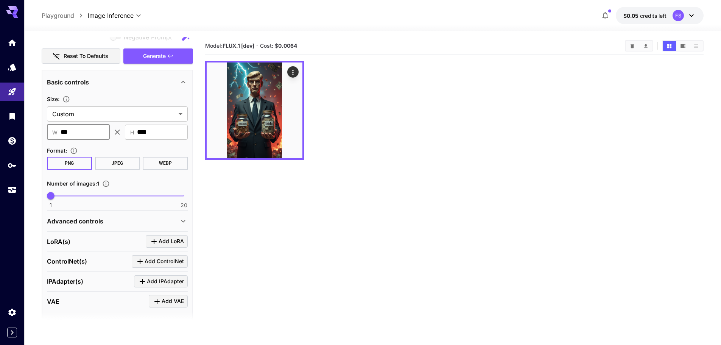
click at [88, 131] on input "***" at bounding box center [85, 132] width 49 height 15
drag, startPoint x: 291, startPoint y: 47, endPoint x: 302, endPoint y: 48, distance: 11.0
click at [302, 48] on section "Model: FLUX.1 [dev] · Cost: $ 0.0064" at bounding box center [412, 45] width 414 height 9
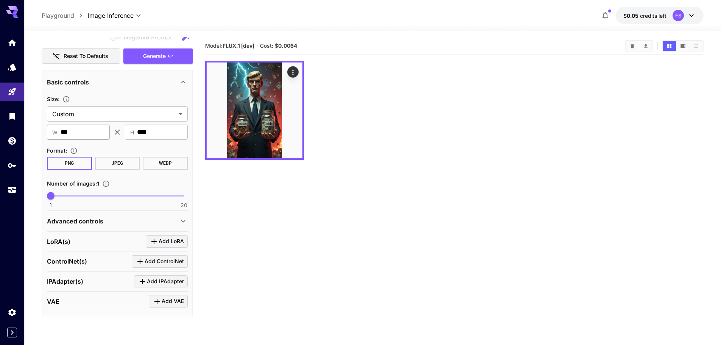
click at [55, 129] on div "​ W *** ​" at bounding box center [78, 132] width 63 height 15
click at [97, 113] on body "**********" at bounding box center [360, 202] width 721 height 405
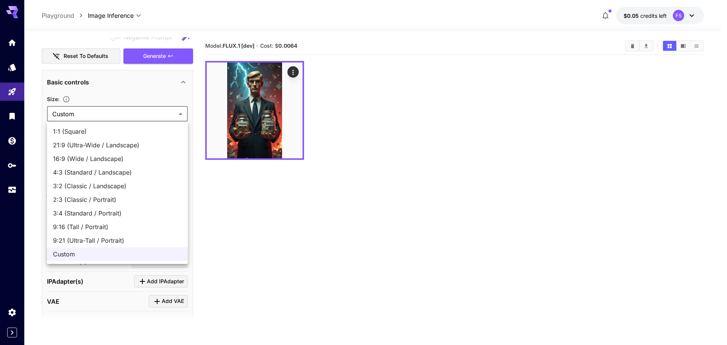
click at [111, 161] on span "16:9 (Wide / Landscape)" at bounding box center [117, 158] width 129 height 9
type input "**********"
type input "****"
type input "***"
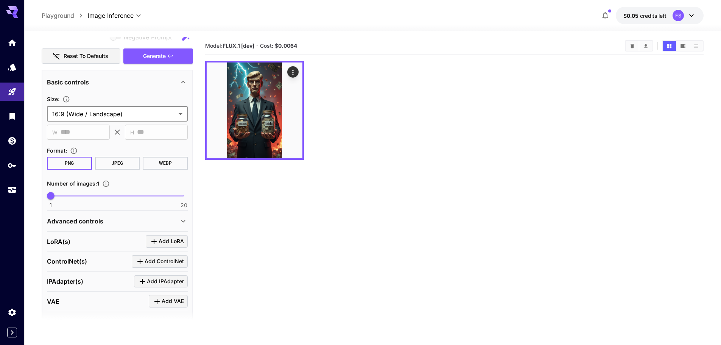
click at [86, 114] on body "**********" at bounding box center [360, 202] width 721 height 405
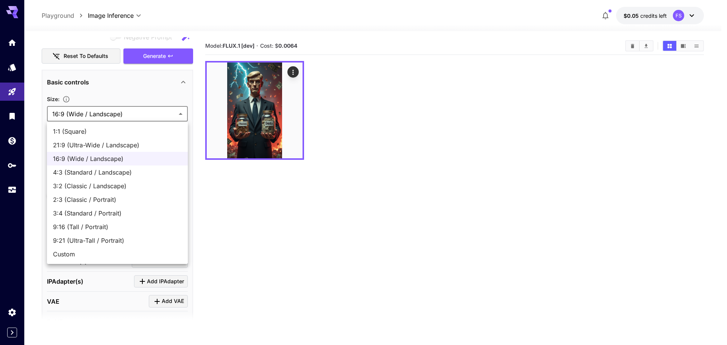
click at [106, 228] on span "9:16 (Tall / Portrait)" at bounding box center [117, 226] width 129 height 9
type input "**********"
type input "***"
type input "****"
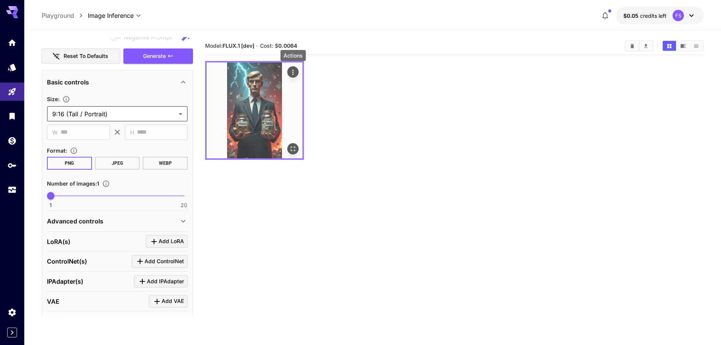
click at [292, 73] on icon "Actions" at bounding box center [293, 73] width 8 height 8
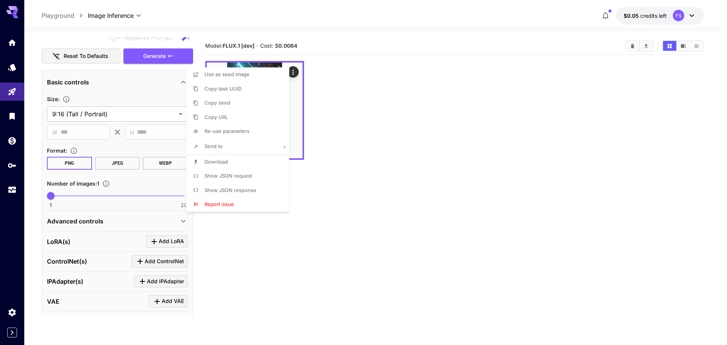
click at [356, 162] on div at bounding box center [363, 172] width 727 height 345
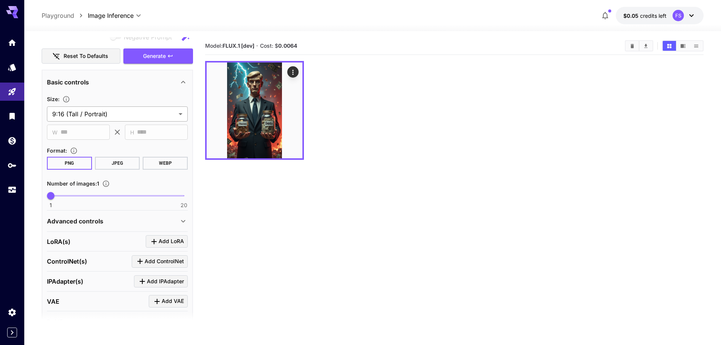
click at [175, 113] on body "**********" at bounding box center [360, 202] width 721 height 405
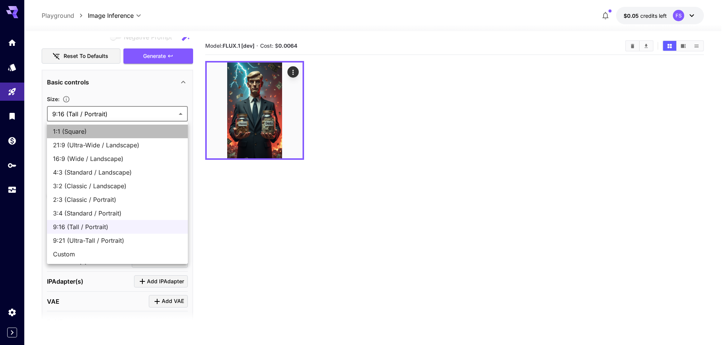
click at [98, 133] on span "1:1 (Square)" at bounding box center [117, 131] width 129 height 9
type input "**********"
type input "****"
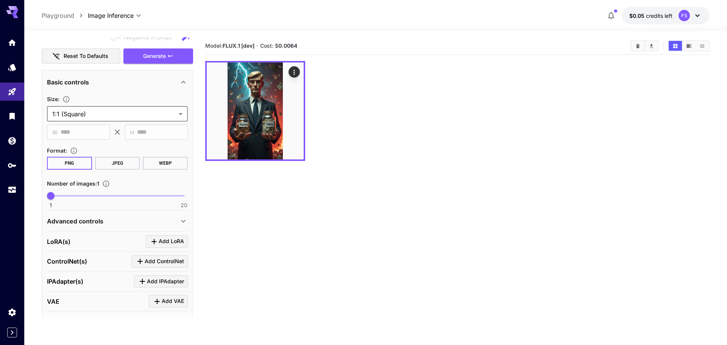
click at [137, 115] on body "**********" at bounding box center [363, 202] width 727 height 405
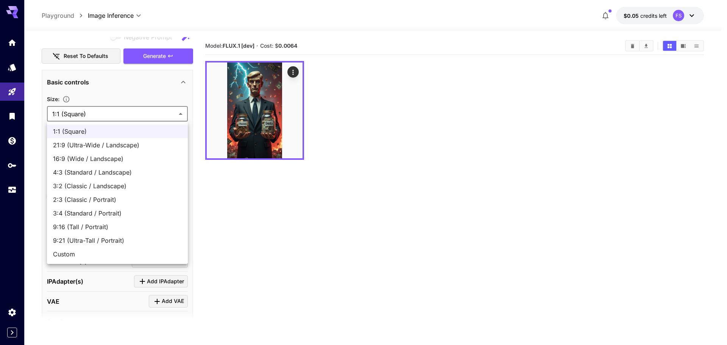
click at [113, 227] on span "9:16 (Tall / Portrait)" at bounding box center [117, 226] width 129 height 9
type input "**********"
type input "***"
type input "****"
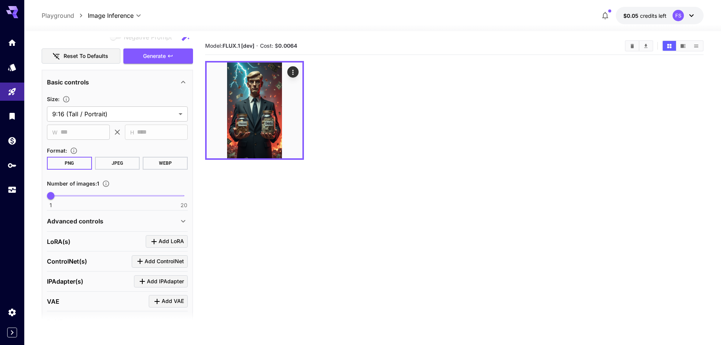
click at [56, 128] on div "​ W *** ​" at bounding box center [78, 132] width 63 height 15
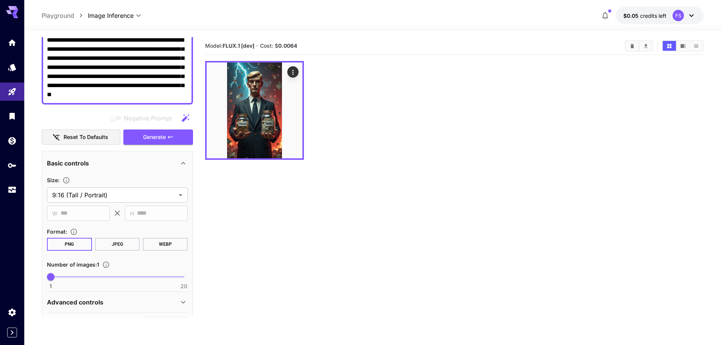
scroll to position [64, 0]
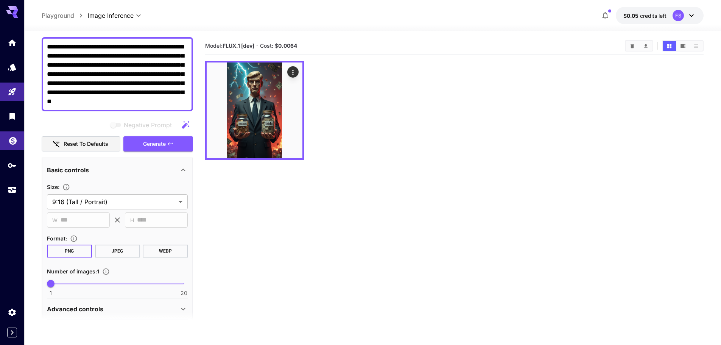
click at [7, 137] on link at bounding box center [12, 140] width 24 height 19
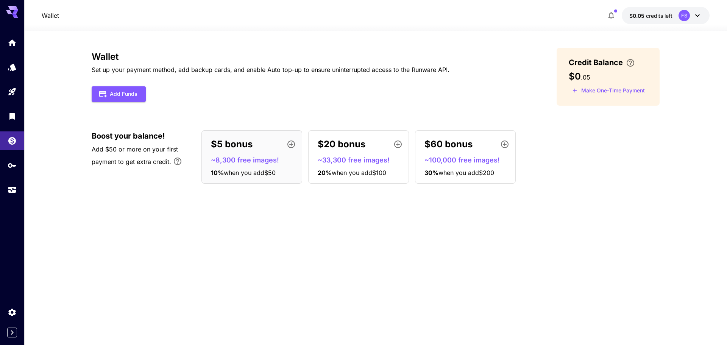
click at [670, 23] on div at bounding box center [375, 26] width 703 height 9
click at [670, 16] on span "credits left" at bounding box center [659, 15] width 27 height 6
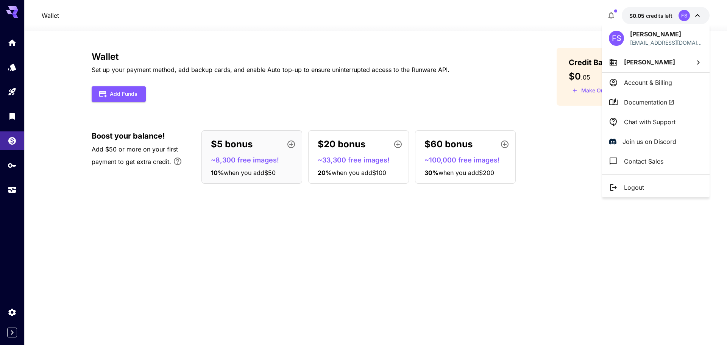
click at [642, 84] on p "Account & Billing" at bounding box center [648, 82] width 48 height 9
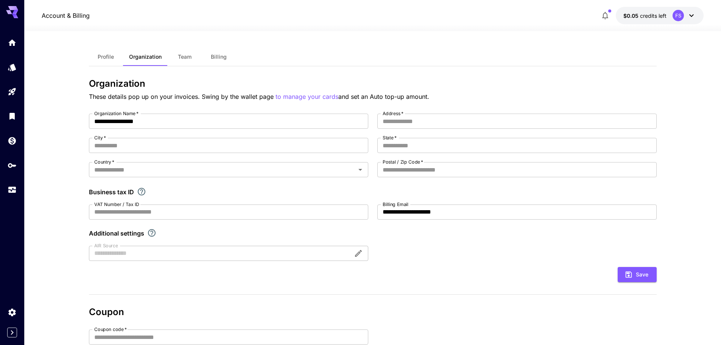
click at [190, 63] on button "Team" at bounding box center [185, 57] width 34 height 18
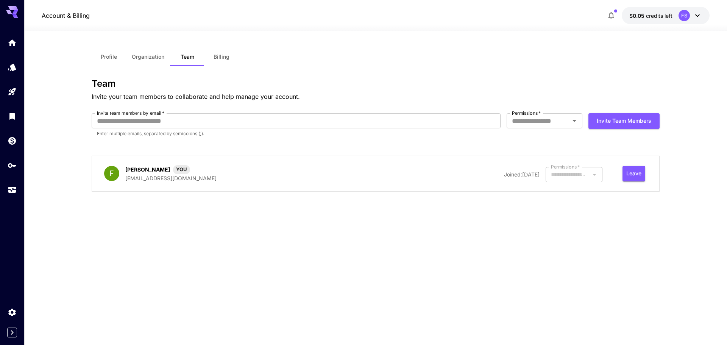
click at [219, 57] on span "Billing" at bounding box center [222, 56] width 16 height 7
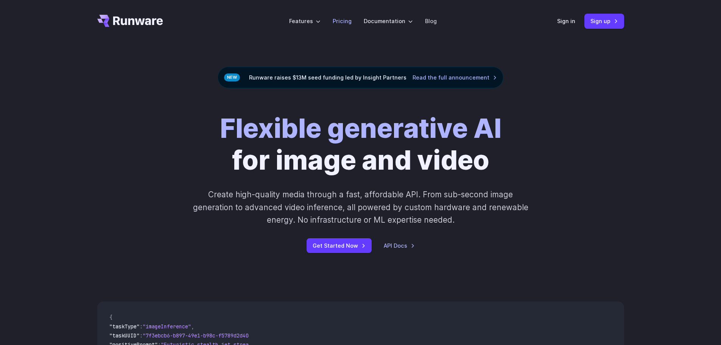
click at [349, 23] on link "Pricing" at bounding box center [342, 21] width 19 height 9
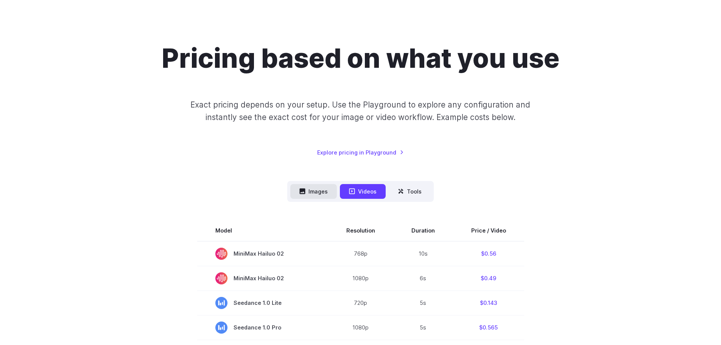
click at [310, 185] on button "Images" at bounding box center [313, 191] width 47 height 15
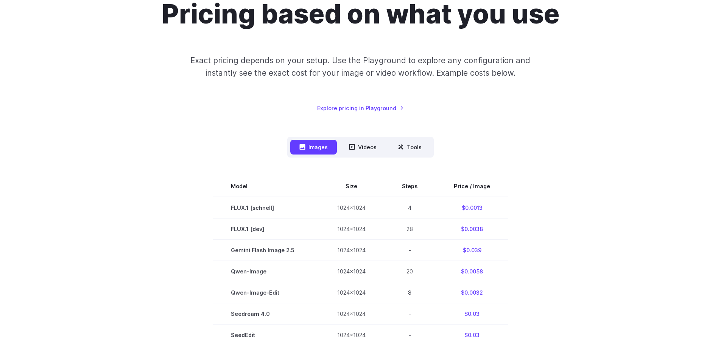
scroll to position [112, 0]
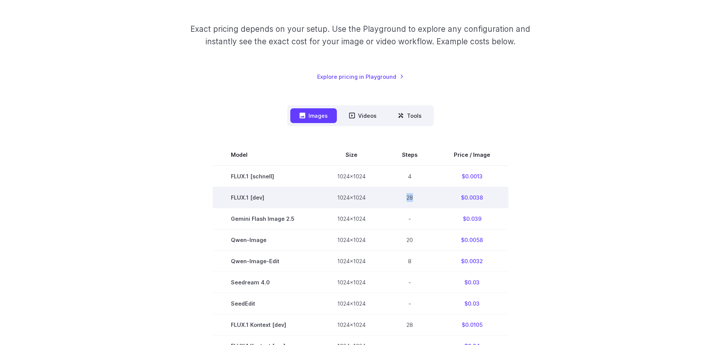
drag, startPoint x: 420, startPoint y: 195, endPoint x: 404, endPoint y: 197, distance: 16.0
click at [404, 197] on td "28" at bounding box center [410, 197] width 52 height 21
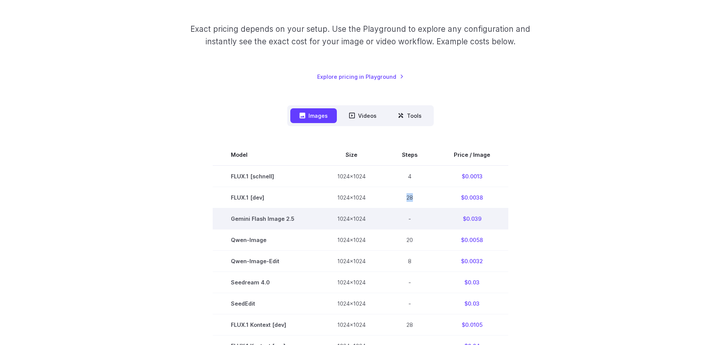
copy td "28"
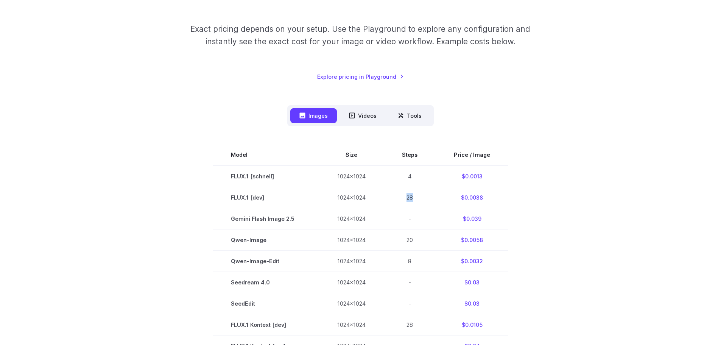
scroll to position [0, 0]
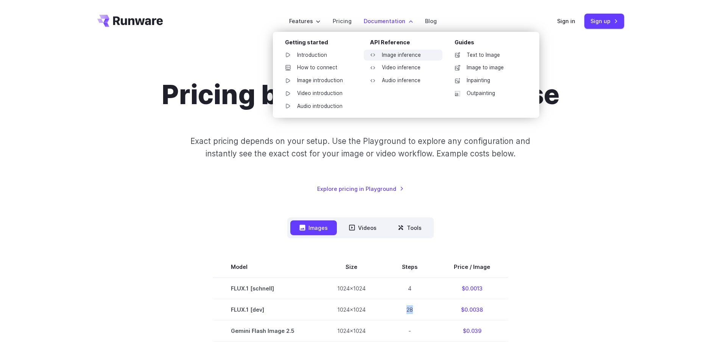
click at [406, 55] on link "Image inference" at bounding box center [403, 55] width 79 height 11
click at [474, 58] on link "Text to Image" at bounding box center [488, 55] width 79 height 11
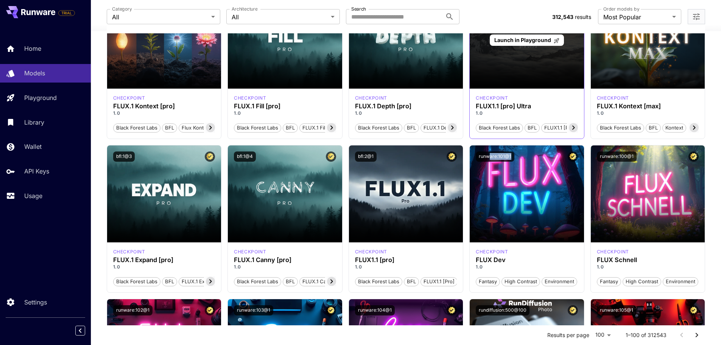
scroll to position [265, 0]
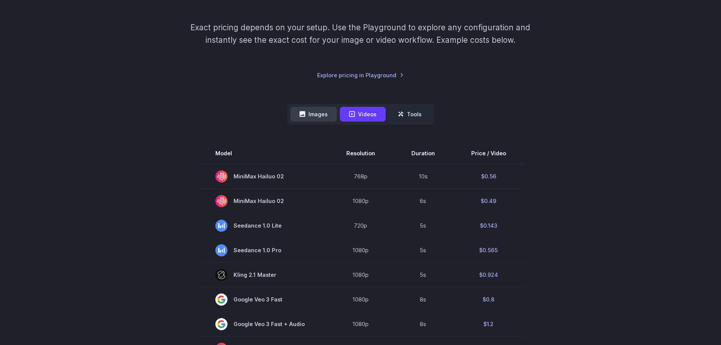
click at [306, 107] on button "Images" at bounding box center [313, 114] width 47 height 15
